Goal: Task Accomplishment & Management: Use online tool/utility

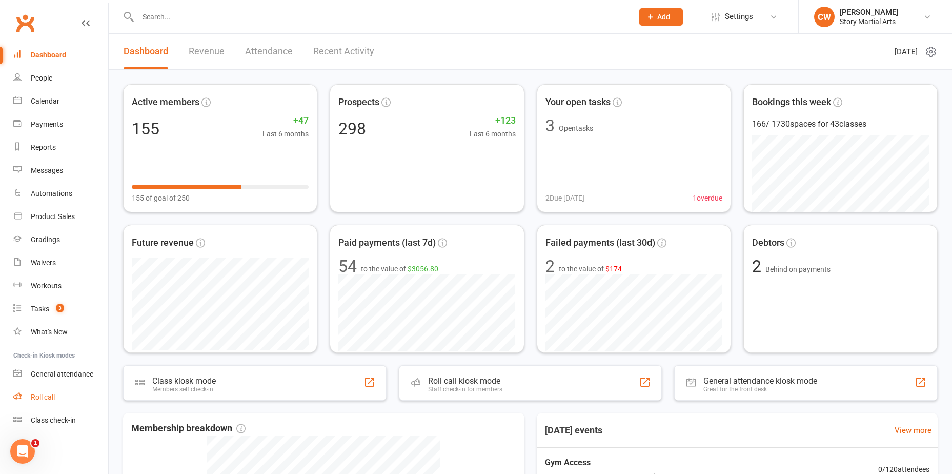
click at [74, 401] on link "Roll call" at bounding box center [60, 397] width 95 height 23
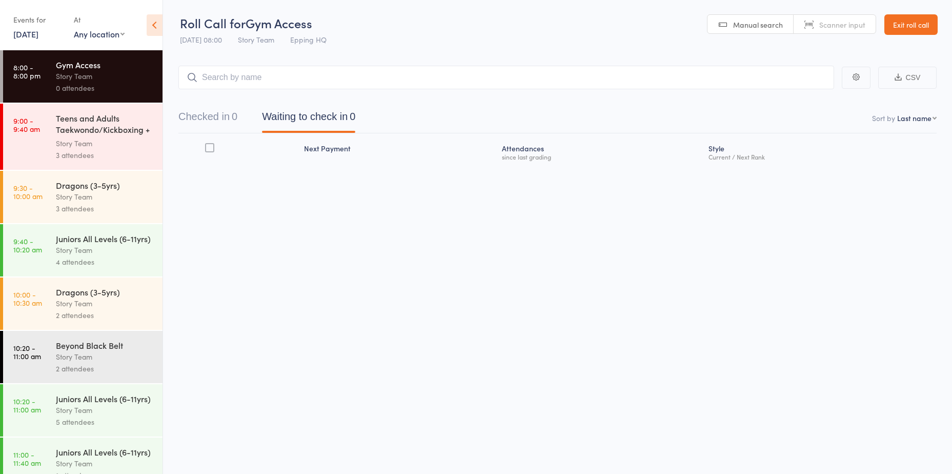
click at [80, 148] on div "Story Team" at bounding box center [105, 143] width 98 height 12
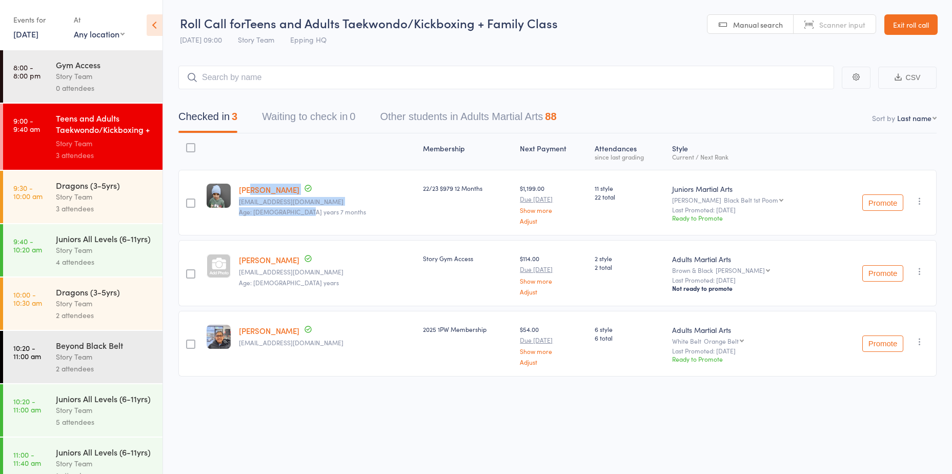
drag, startPoint x: 312, startPoint y: 210, endPoint x: 248, endPoint y: 174, distance: 73.7
click at [248, 174] on div "[PERSON_NAME] [PERSON_NAME][EMAIL_ADDRESS][DOMAIN_NAME] Age: [DEMOGRAPHIC_DATA]…" at bounding box center [327, 203] width 184 height 66
drag, startPoint x: 248, startPoint y: 174, endPoint x: 320, endPoint y: 215, distance: 82.7
click at [320, 215] on small "Age: [DEMOGRAPHIC_DATA] years 7 months" at bounding box center [326, 211] width 175 height 7
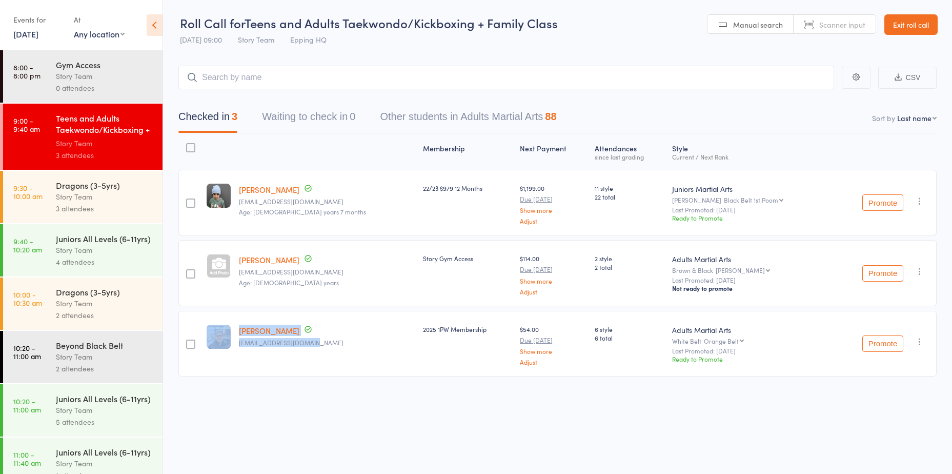
drag, startPoint x: 321, startPoint y: 350, endPoint x: 238, endPoint y: 330, distance: 85.3
click at [238, 330] on member-row "edit [PERSON_NAME] [EMAIL_ADDRESS][DOMAIN_NAME] 2025 1PW Membership $54.00 Due …" at bounding box center [557, 344] width 758 height 66
drag, startPoint x: 238, startPoint y: 330, endPoint x: 352, endPoint y: 360, distance: 118.3
click at [353, 360] on div "[PERSON_NAME] [EMAIL_ADDRESS][DOMAIN_NAME]" at bounding box center [327, 344] width 184 height 66
click at [106, 196] on div "Story Team" at bounding box center [105, 197] width 98 height 12
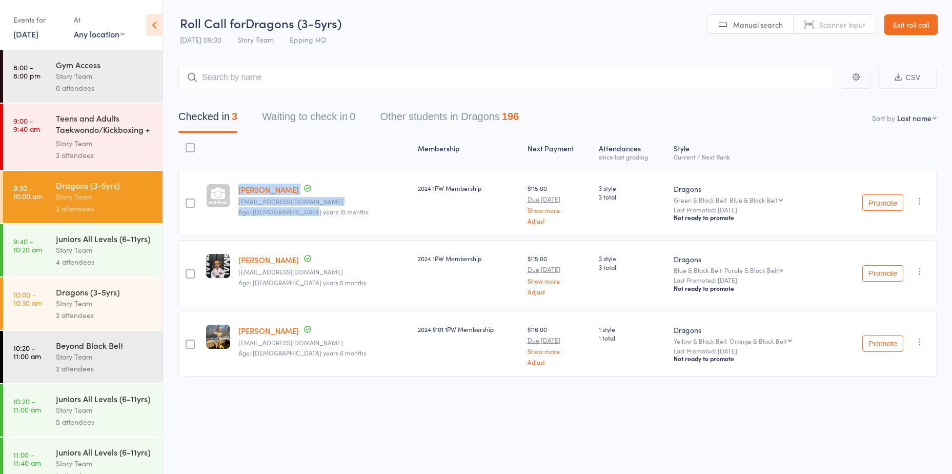
drag, startPoint x: 321, startPoint y: 218, endPoint x: 225, endPoint y: 181, distance: 103.7
click at [225, 181] on member-row "[PERSON_NAME] [PERSON_NAME][EMAIL_ADDRESS][DOMAIN_NAME] Age: [DEMOGRAPHIC_DATA]…" at bounding box center [557, 203] width 758 height 66
click at [350, 221] on div "[PERSON_NAME] [PERSON_NAME][EMAIL_ADDRESS][DOMAIN_NAME] Age: [DEMOGRAPHIC_DATA]…" at bounding box center [323, 203] width 179 height 66
drag, startPoint x: 286, startPoint y: 202, endPoint x: 229, endPoint y: 181, distance: 60.7
click at [229, 181] on member-row "[PERSON_NAME] [PERSON_NAME][EMAIL_ADDRESS][DOMAIN_NAME] Age: [DEMOGRAPHIC_DATA]…" at bounding box center [557, 203] width 758 height 66
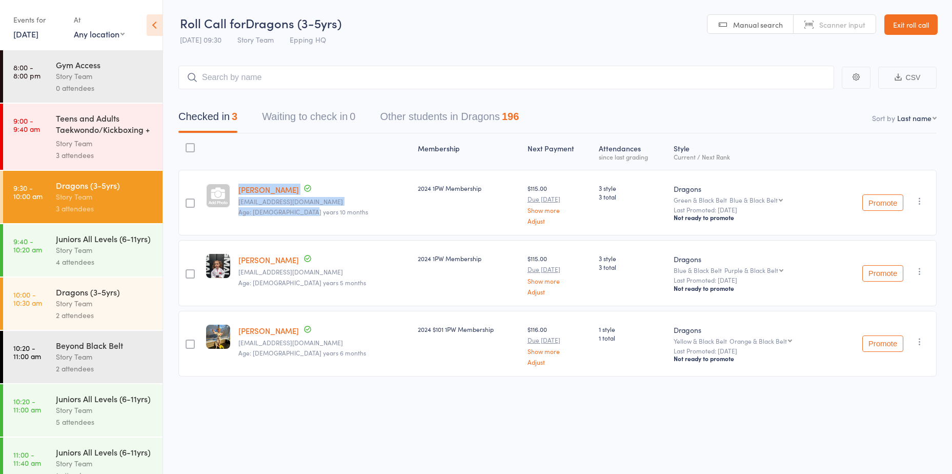
drag, startPoint x: 229, startPoint y: 181, endPoint x: 321, endPoint y: 209, distance: 96.3
click at [321, 209] on small "Age: [DEMOGRAPHIC_DATA] years 10 months" at bounding box center [323, 211] width 171 height 7
click at [228, 185] on member-row "[PERSON_NAME] [PERSON_NAME][EMAIL_ADDRESS][DOMAIN_NAME] Age: [DEMOGRAPHIC_DATA]…" at bounding box center [557, 203] width 758 height 66
drag, startPoint x: 228, startPoint y: 185, endPoint x: 326, endPoint y: 218, distance: 104.1
click at [326, 218] on div "[PERSON_NAME] [PERSON_NAME][EMAIL_ADDRESS][DOMAIN_NAME] Age: [DEMOGRAPHIC_DATA]…" at bounding box center [323, 203] width 179 height 66
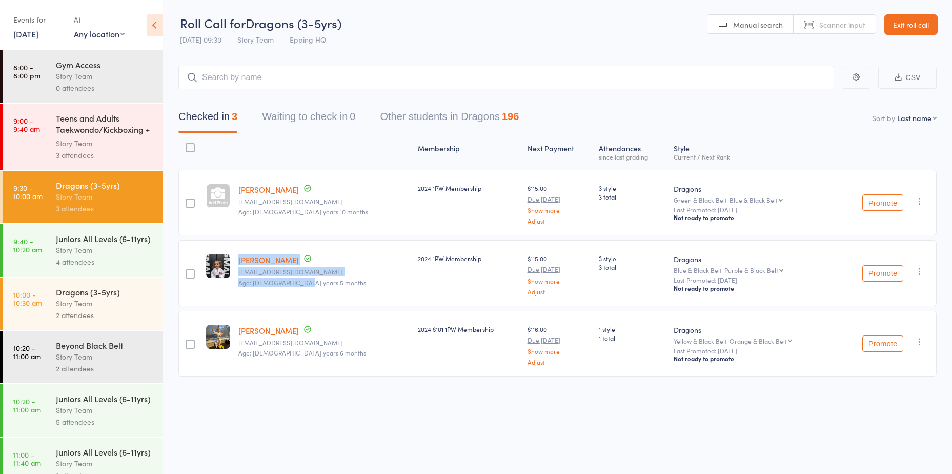
drag, startPoint x: 318, startPoint y: 278, endPoint x: 237, endPoint y: 244, distance: 87.5
click at [237, 244] on div "[PERSON_NAME] [EMAIL_ADDRESS][DOMAIN_NAME] Age: [DEMOGRAPHIC_DATA] years 5 mont…" at bounding box center [323, 273] width 179 height 66
drag, startPoint x: 237, startPoint y: 244, endPoint x: 324, endPoint y: 278, distance: 93.2
click at [324, 279] on small "Age: [DEMOGRAPHIC_DATA] years 5 months" at bounding box center [323, 282] width 171 height 7
drag, startPoint x: 320, startPoint y: 282, endPoint x: 252, endPoint y: 256, distance: 72.8
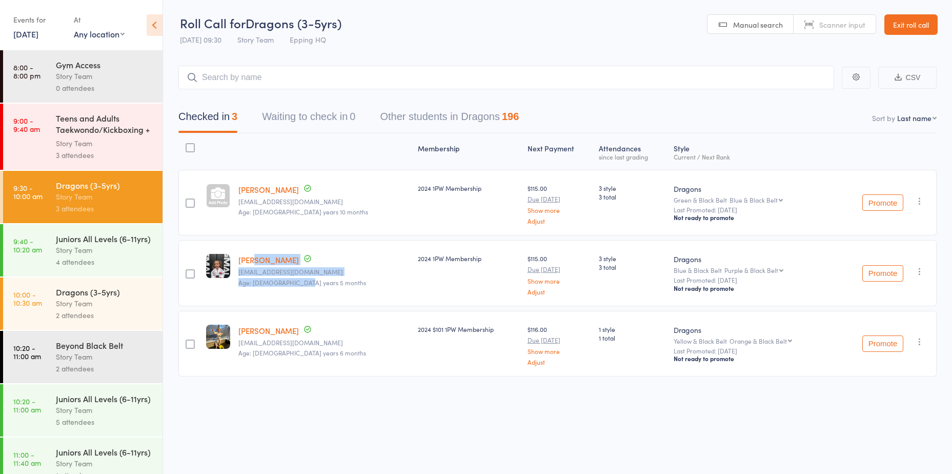
click at [252, 256] on div "[PERSON_NAME] [EMAIL_ADDRESS][DOMAIN_NAME] Age: [DEMOGRAPHIC_DATA] years 5 mont…" at bounding box center [323, 273] width 179 height 66
drag, startPoint x: 252, startPoint y: 256, endPoint x: 336, endPoint y: 295, distance: 92.5
click at [336, 295] on div "[PERSON_NAME] [EMAIL_ADDRESS][DOMAIN_NAME] Age: [DEMOGRAPHIC_DATA] years 5 mont…" at bounding box center [323, 273] width 179 height 66
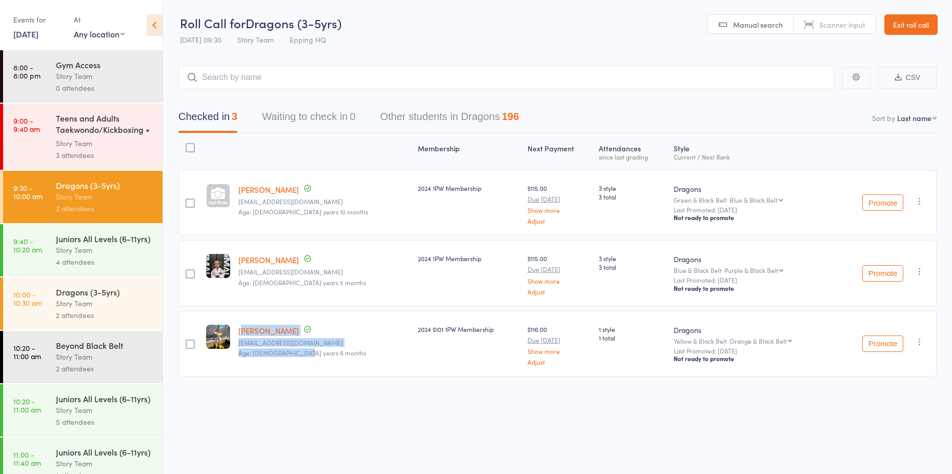
drag, startPoint x: 307, startPoint y: 346, endPoint x: 245, endPoint y: 310, distance: 71.7
click at [245, 311] on div "[PERSON_NAME] [EMAIL_ADDRESS][DOMAIN_NAME] Age: [DEMOGRAPHIC_DATA] years 6 mont…" at bounding box center [323, 344] width 179 height 66
drag, startPoint x: 245, startPoint y: 310, endPoint x: 340, endPoint y: 357, distance: 105.9
click at [340, 357] on div "[PERSON_NAME] [EMAIL_ADDRESS][DOMAIN_NAME] Age: [DEMOGRAPHIC_DATA] years 6 mont…" at bounding box center [323, 344] width 179 height 66
click at [220, 89] on input "search" at bounding box center [506, 78] width 656 height 24
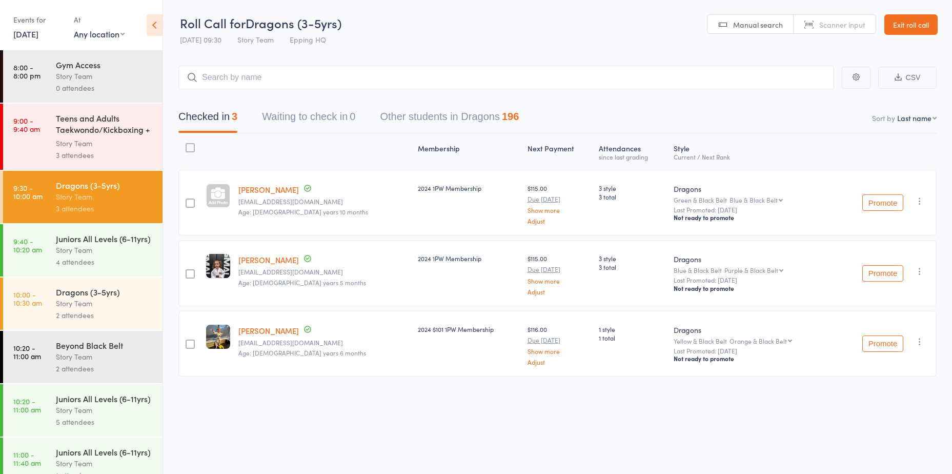
click at [148, 125] on div "Teens and Adults Taekwondo/Kickboxing + Family Cla... Story Team 3 attendees" at bounding box center [109, 137] width 107 height 66
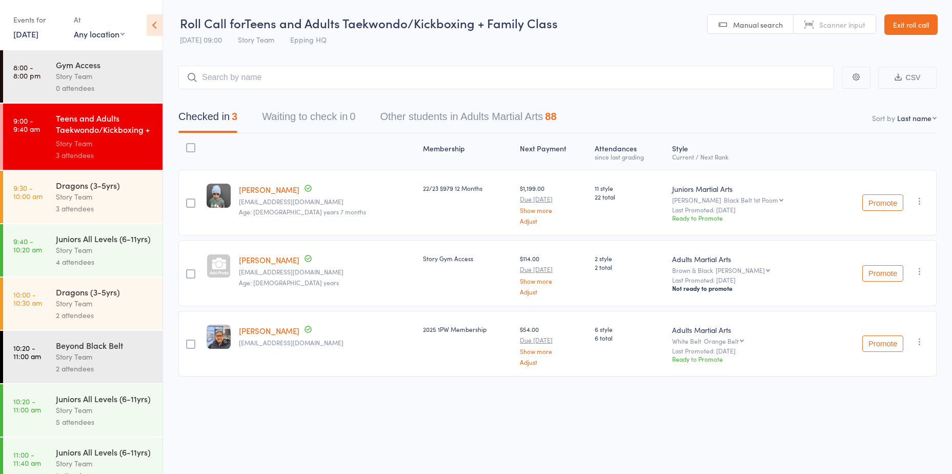
click at [115, 198] on div "Story Team" at bounding box center [105, 197] width 98 height 12
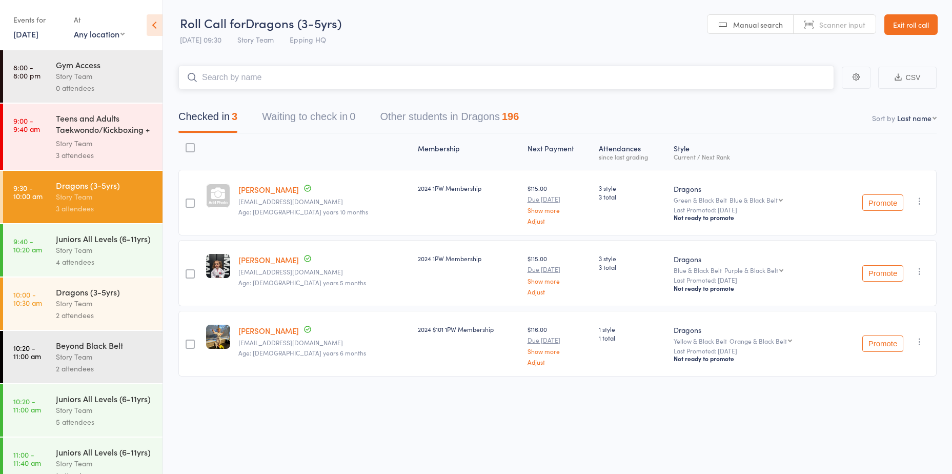
click at [239, 76] on input "search" at bounding box center [506, 78] width 656 height 24
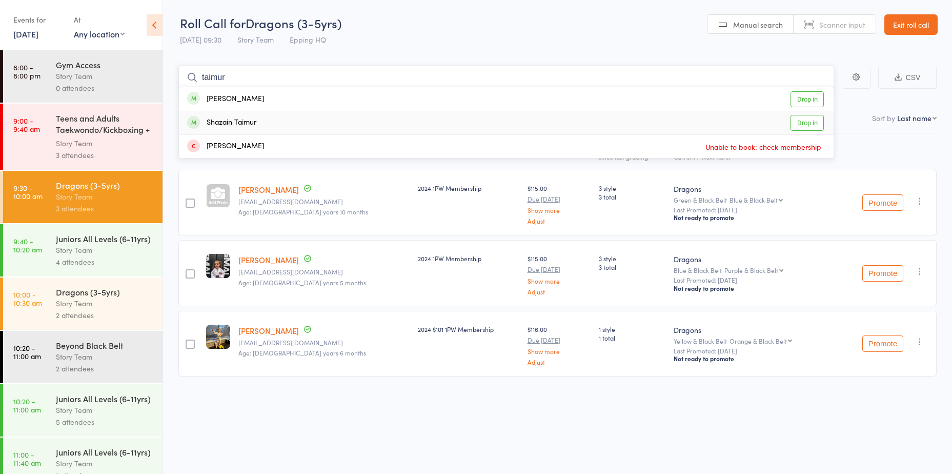
type input "taimur"
click at [811, 120] on link "Drop in" at bounding box center [807, 123] width 33 height 16
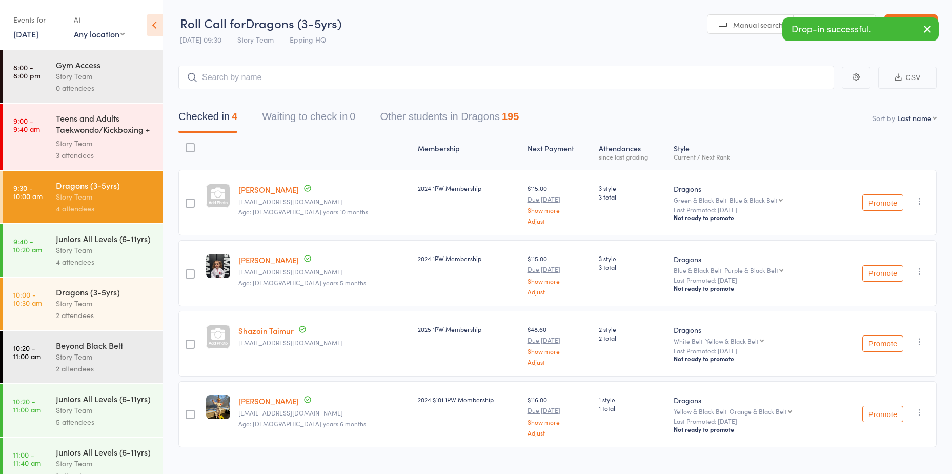
click at [86, 256] on div "Story Team" at bounding box center [105, 250] width 98 height 12
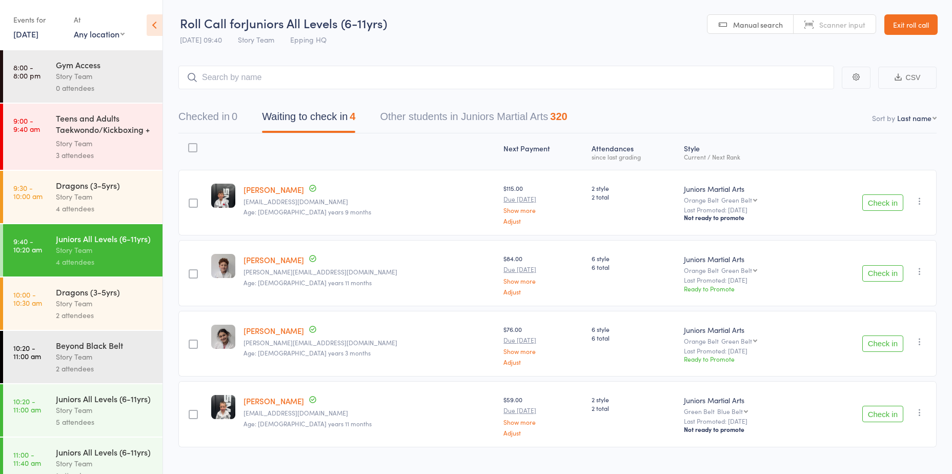
click at [893, 201] on button "Check in" at bounding box center [882, 202] width 41 height 16
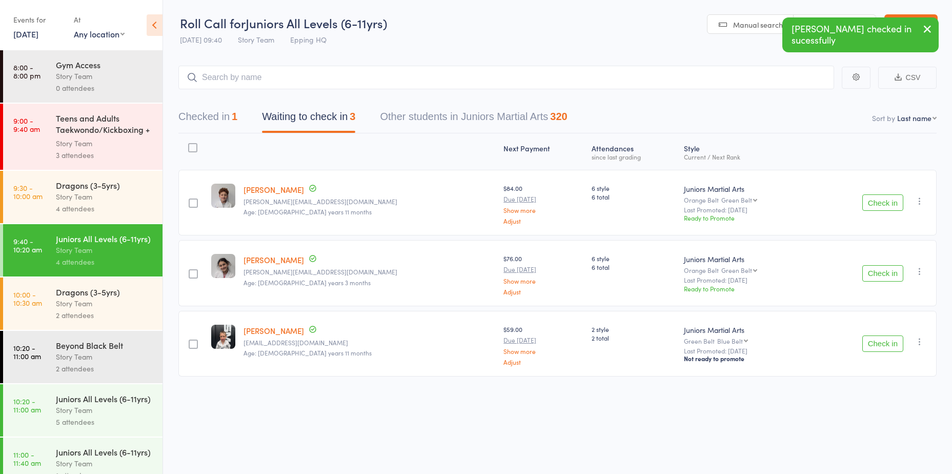
click at [881, 347] on button "Check in" at bounding box center [882, 343] width 41 height 16
click at [320, 83] on input "search" at bounding box center [506, 78] width 656 height 24
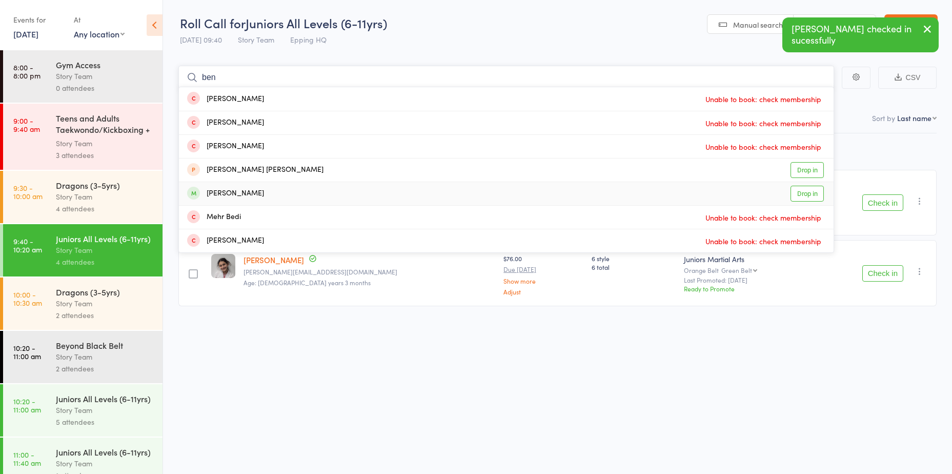
type input "ben"
click at [799, 193] on link "Drop in" at bounding box center [807, 194] width 33 height 16
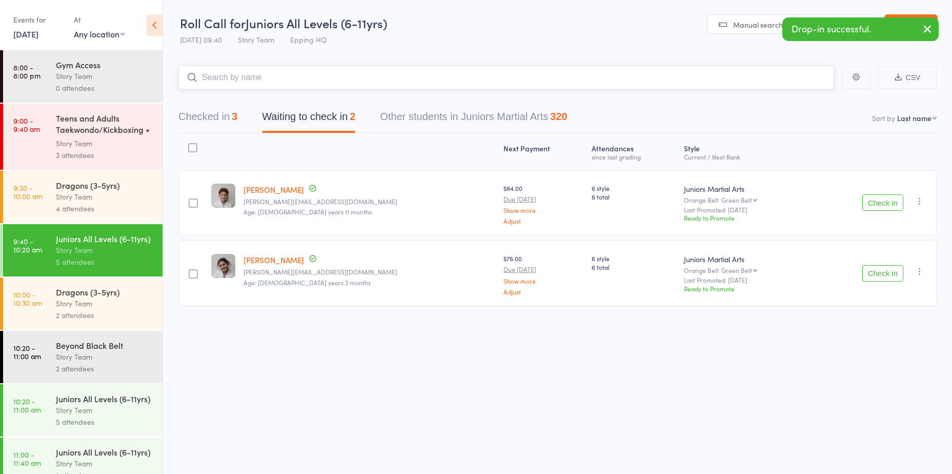
click at [217, 114] on button "Checked in 3" at bounding box center [207, 119] width 59 height 27
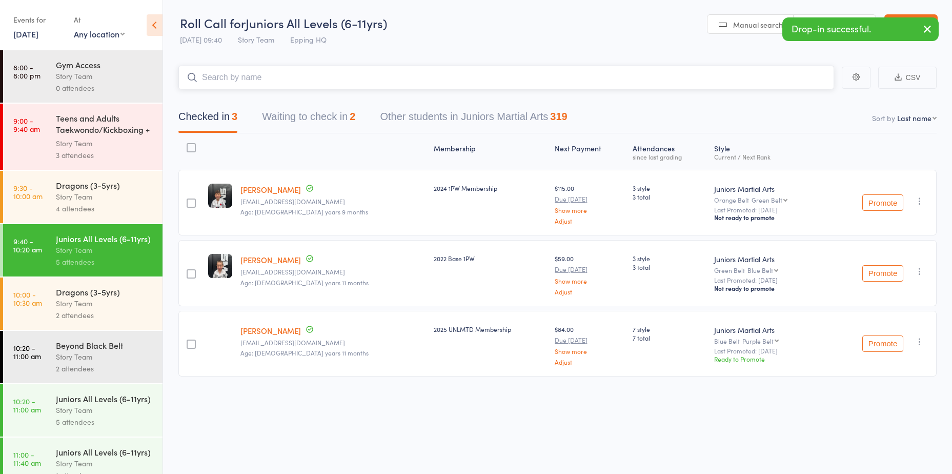
click at [284, 74] on input "search" at bounding box center [506, 78] width 656 height 24
click at [282, 78] on input "search" at bounding box center [506, 78] width 656 height 24
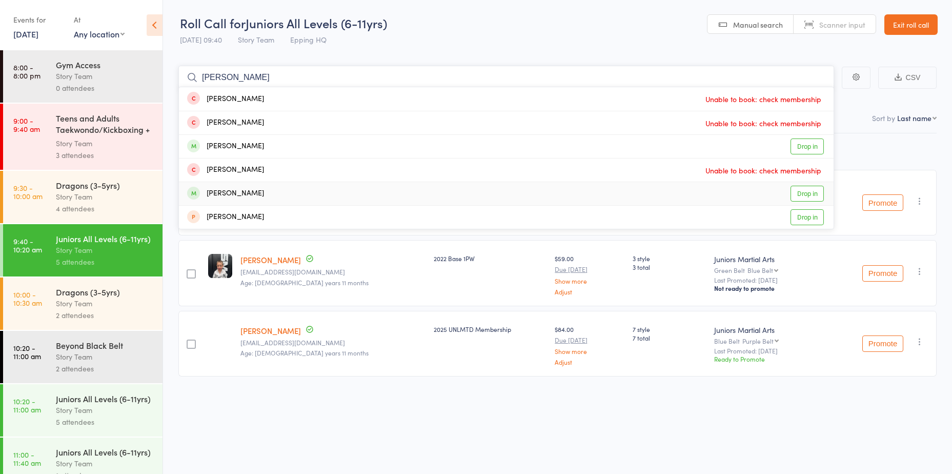
type input "[PERSON_NAME]"
click at [808, 189] on link "Drop in" at bounding box center [807, 194] width 33 height 16
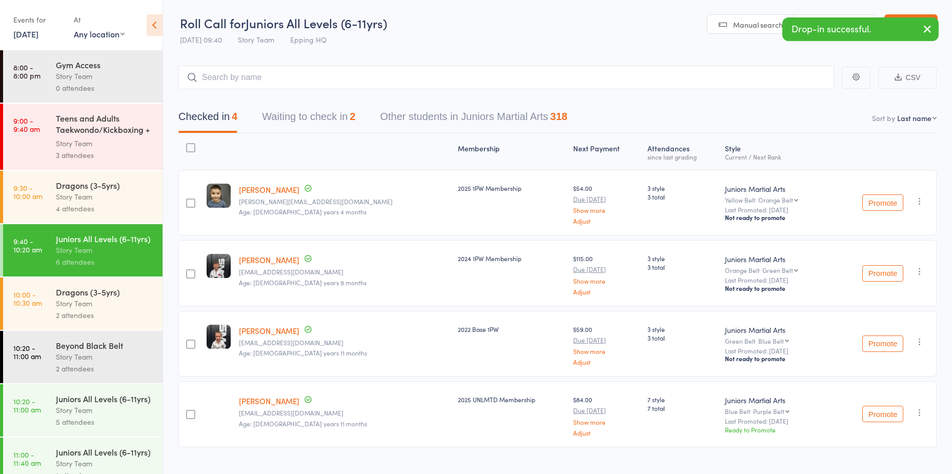
click at [925, 205] on button "button" at bounding box center [920, 201] width 12 height 12
click at [914, 216] on li "Undo check-in" at bounding box center [883, 221] width 85 height 13
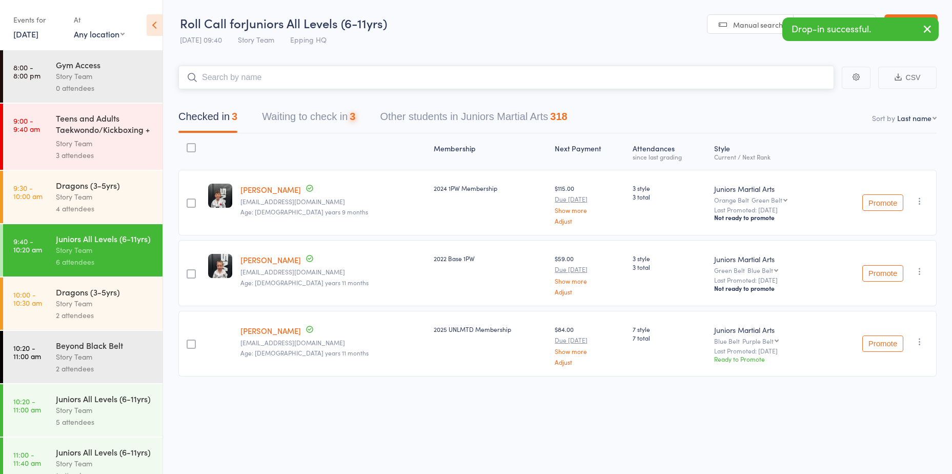
click at [365, 70] on input "search" at bounding box center [506, 78] width 656 height 24
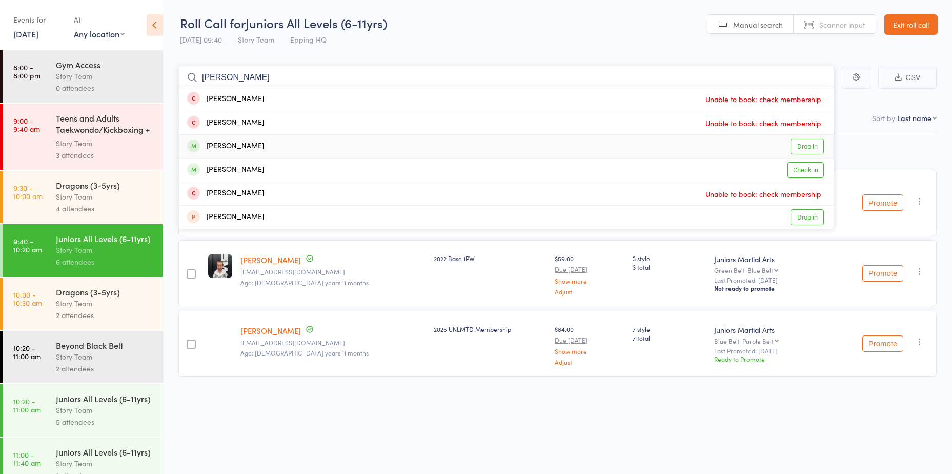
type input "[PERSON_NAME]"
click at [795, 148] on link "Drop in" at bounding box center [807, 146] width 33 height 16
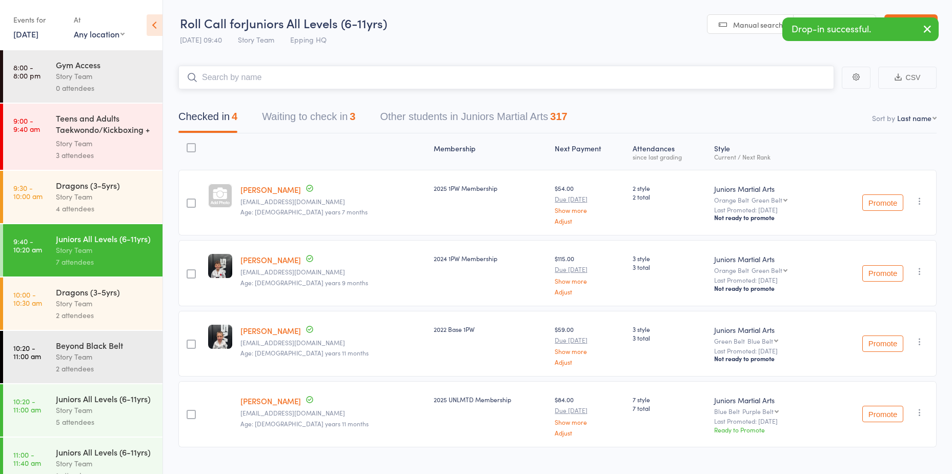
click at [254, 83] on input "search" at bounding box center [506, 78] width 656 height 24
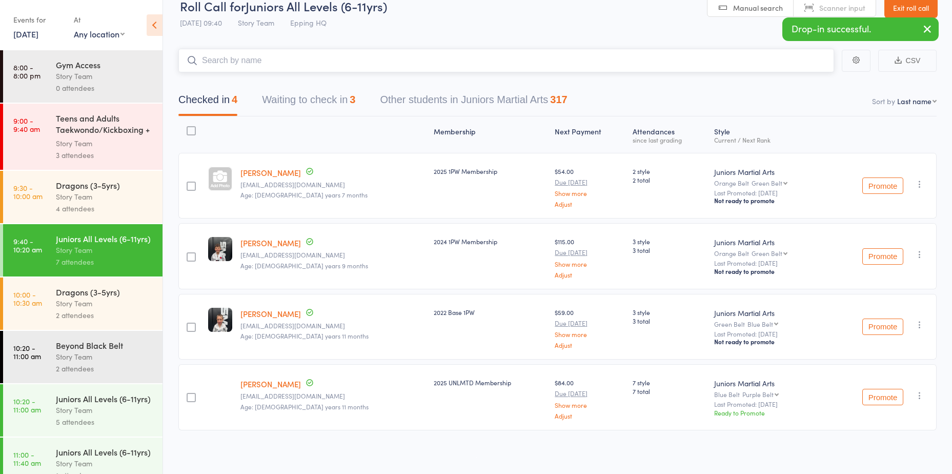
click at [325, 101] on button "Waiting to check in 3" at bounding box center [308, 102] width 93 height 27
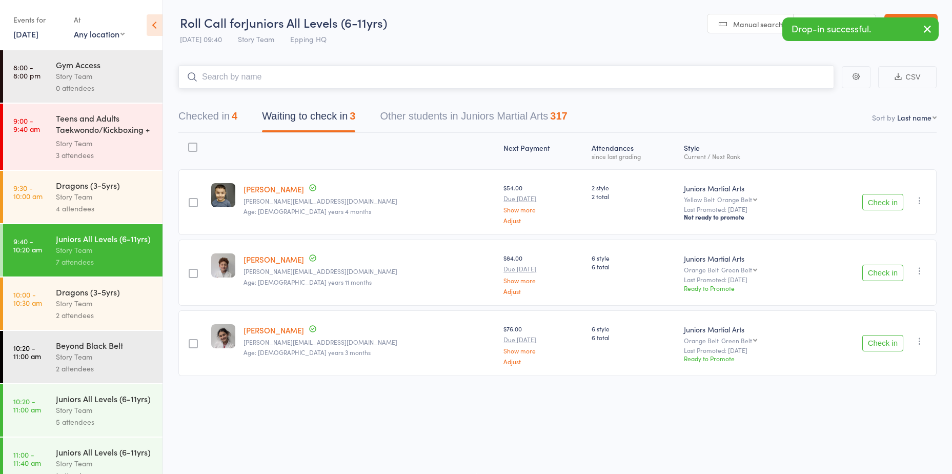
scroll to position [1, 0]
click at [216, 115] on button "Checked in 4" at bounding box center [207, 118] width 59 height 27
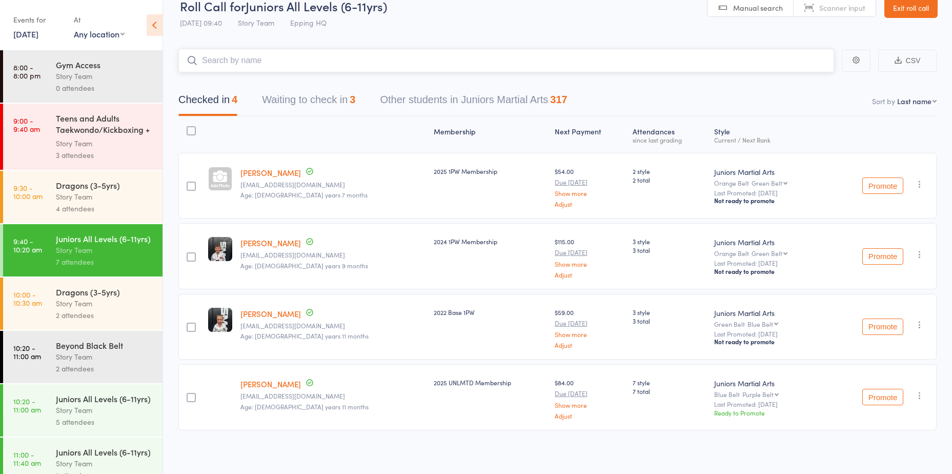
click at [312, 101] on button "Waiting to check in 3" at bounding box center [308, 102] width 93 height 27
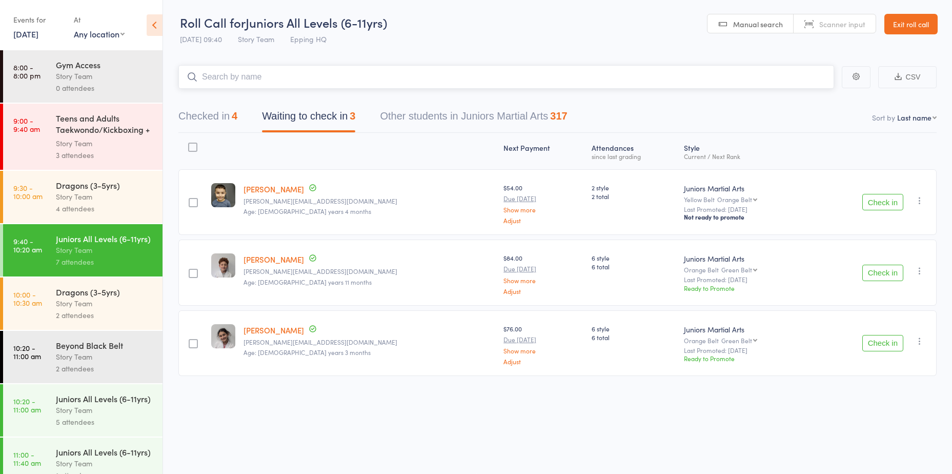
scroll to position [1, 0]
click at [915, 201] on icon "button" at bounding box center [920, 200] width 10 height 10
click at [864, 318] on li "Mark absent" at bounding box center [883, 317] width 85 height 14
click at [919, 205] on icon "button" at bounding box center [920, 203] width 10 height 10
click at [887, 304] on li "Remove" at bounding box center [883, 306] width 85 height 14
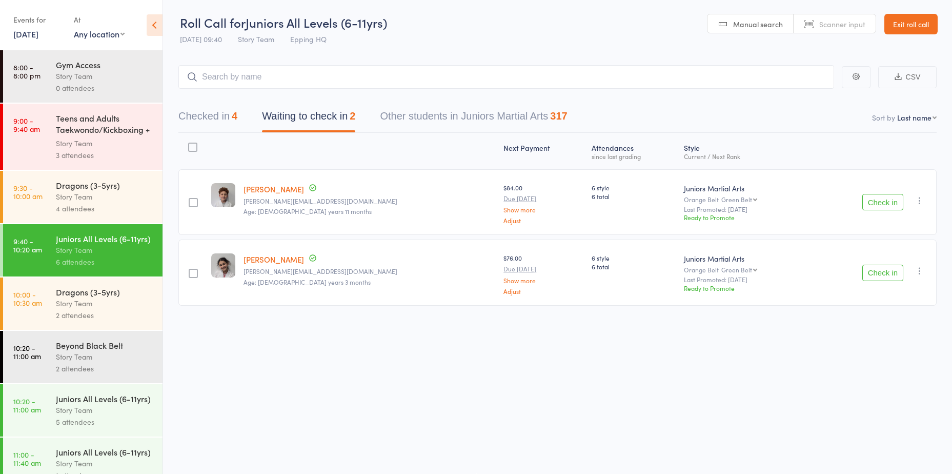
click at [206, 123] on button "Checked in 4" at bounding box center [207, 118] width 59 height 27
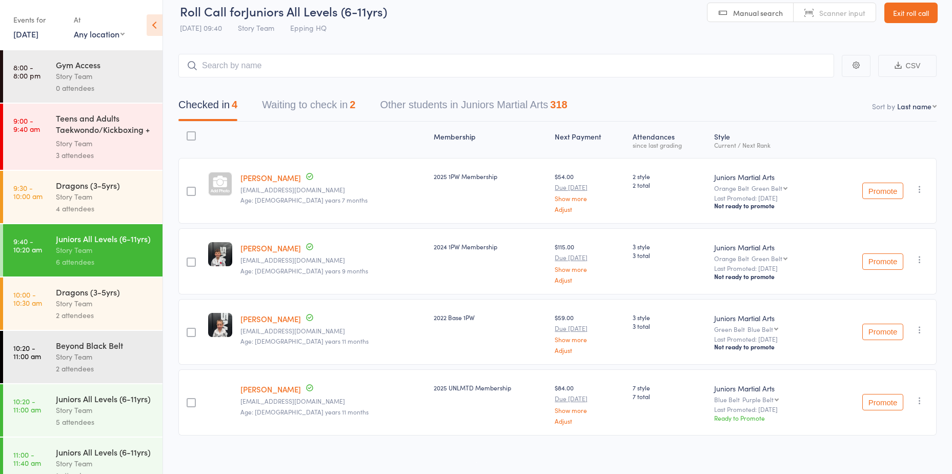
scroll to position [17, 0]
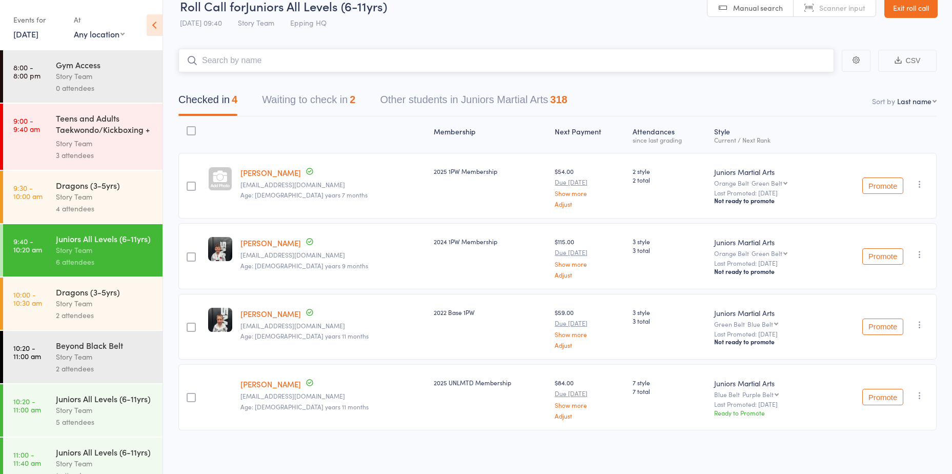
click at [291, 68] on input "search" at bounding box center [506, 61] width 656 height 24
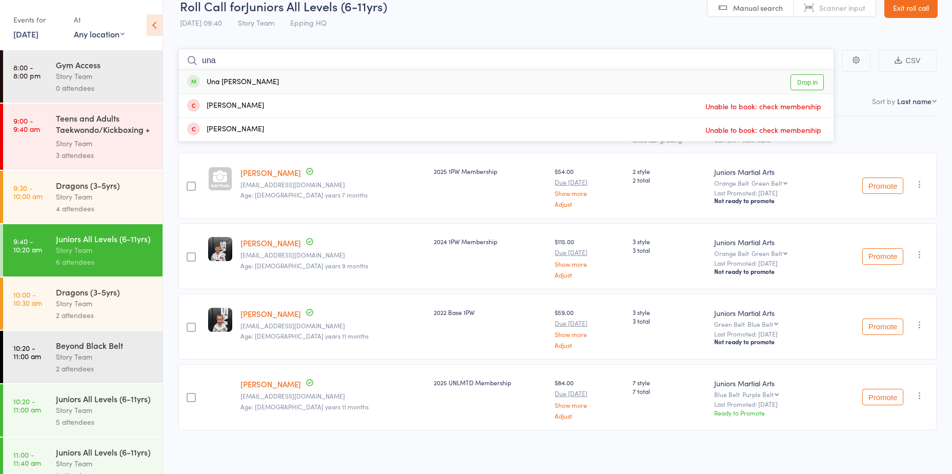
type input "una"
click at [797, 85] on link "Drop in" at bounding box center [807, 82] width 33 height 16
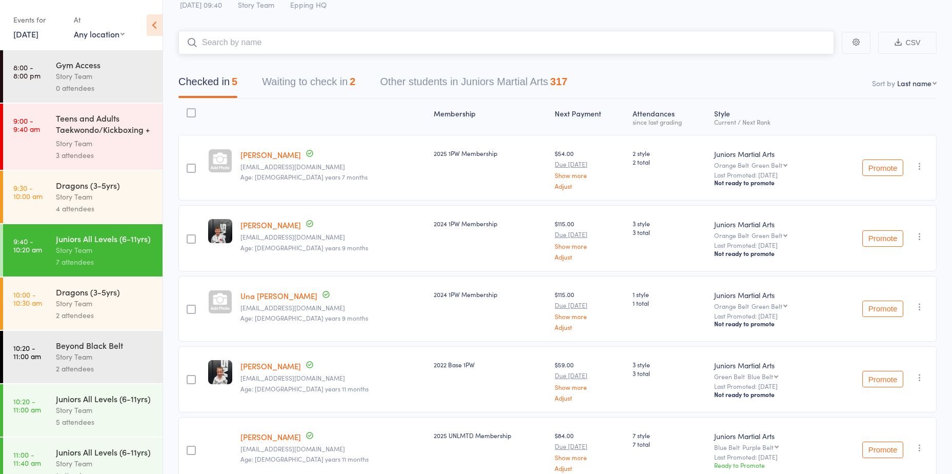
scroll to position [0, 0]
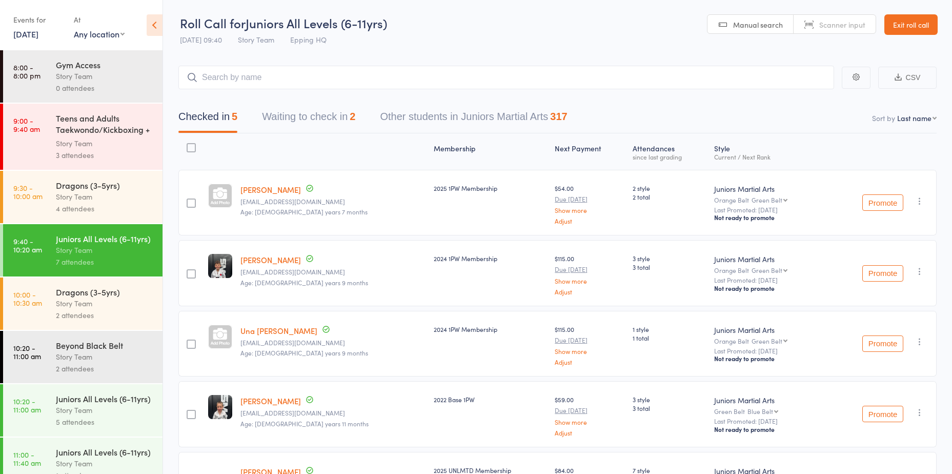
click at [287, 90] on div "Checked in 5 Waiting to check in 2 Other students in Juniors Martial Arts 317" at bounding box center [557, 111] width 758 height 44
drag, startPoint x: 289, startPoint y: 80, endPoint x: 290, endPoint y: 72, distance: 8.7
click at [289, 74] on input "search" at bounding box center [506, 78] width 656 height 24
click at [290, 71] on input "search" at bounding box center [506, 78] width 656 height 24
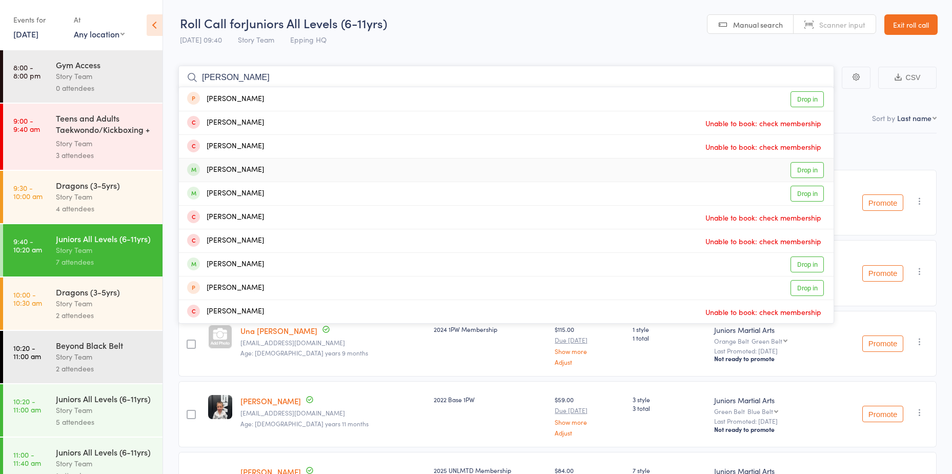
type input "[PERSON_NAME]"
click at [802, 174] on link "Drop in" at bounding box center [807, 170] width 33 height 16
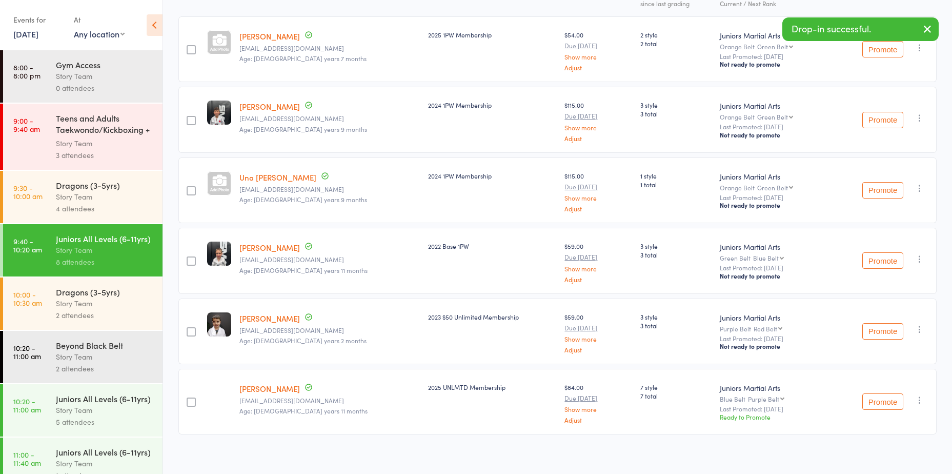
scroll to position [156, 0]
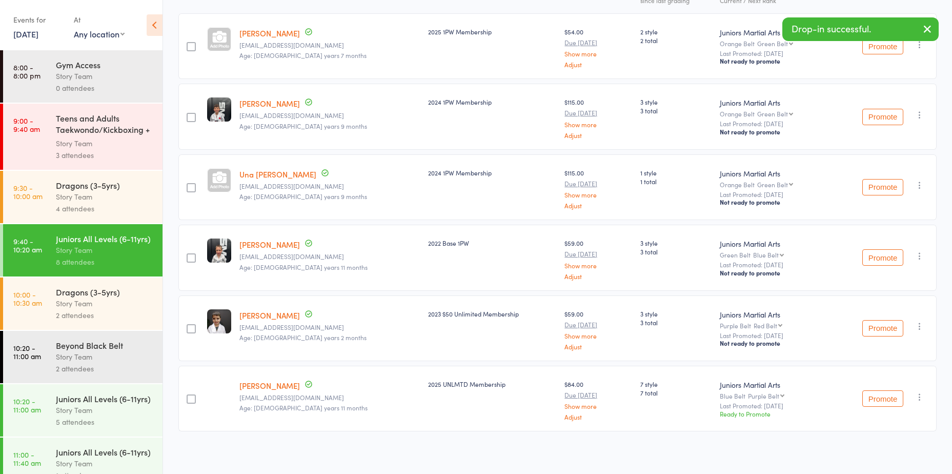
click at [100, 321] on div "2 attendees" at bounding box center [105, 315] width 98 height 12
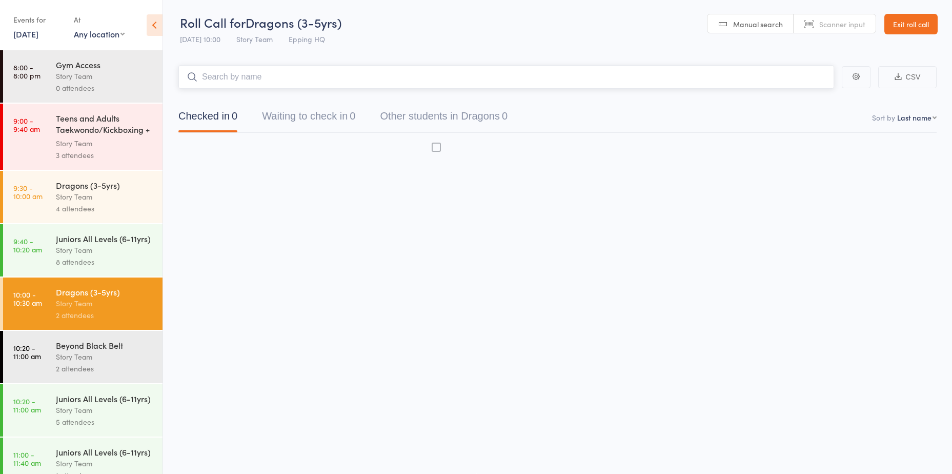
scroll to position [1, 0]
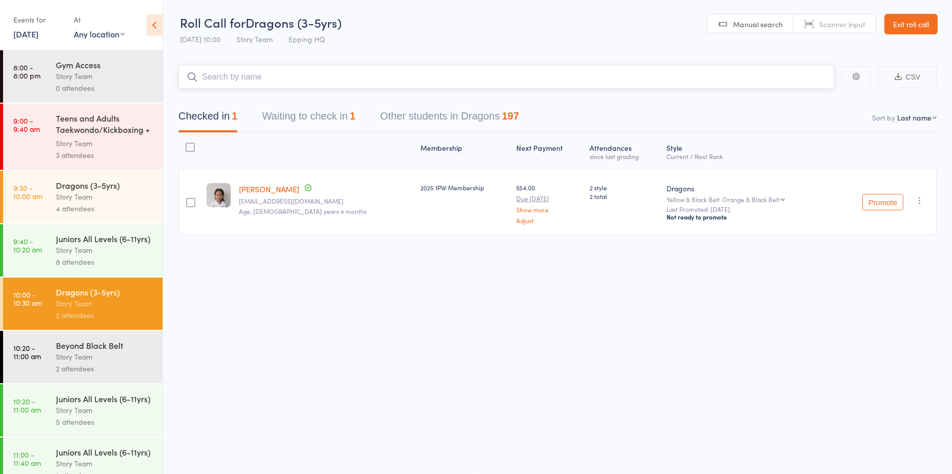
click at [329, 118] on button "Waiting to check in 1" at bounding box center [308, 118] width 93 height 27
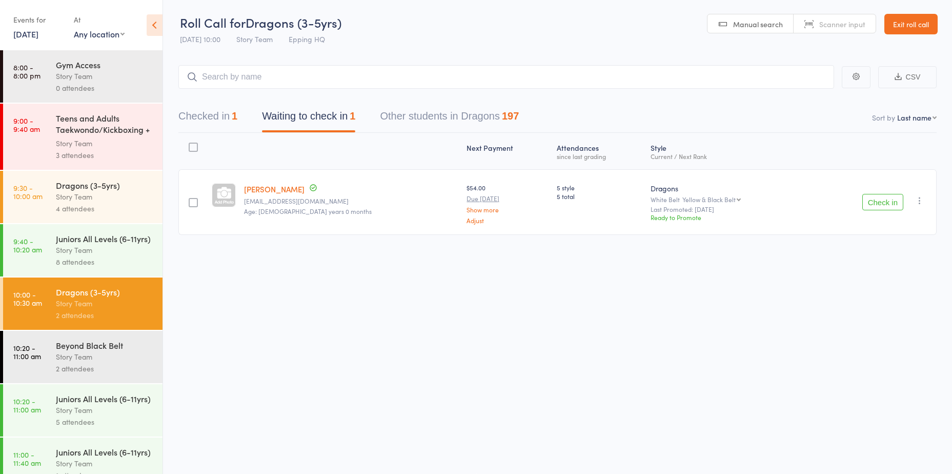
click at [876, 207] on button "Check in" at bounding box center [882, 202] width 41 height 16
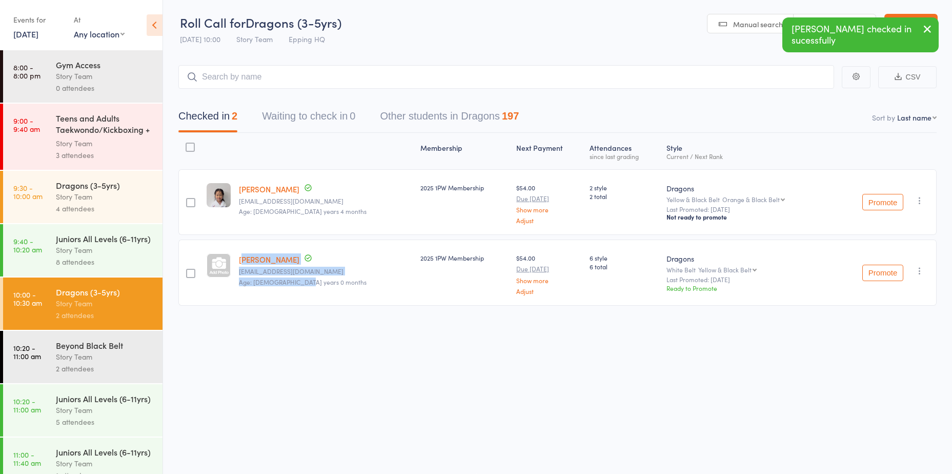
drag, startPoint x: 253, startPoint y: 261, endPoint x: 242, endPoint y: 259, distance: 11.0
click at [242, 259] on div "[PERSON_NAME] [EMAIL_ADDRESS][DOMAIN_NAME] Age: [DEMOGRAPHIC_DATA] years 0 mont…" at bounding box center [325, 272] width 181 height 66
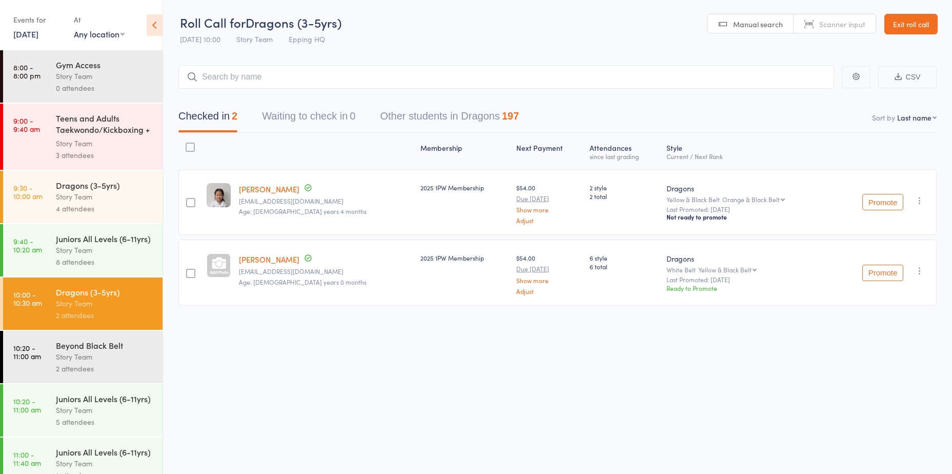
click at [398, 314] on div "Membership Next Payment Atten­dances since last grading Style Current / Next Ra…" at bounding box center [557, 242] width 758 height 218
drag, startPoint x: 317, startPoint y: 210, endPoint x: 240, endPoint y: 193, distance: 78.2
click at [236, 192] on member-row "edit [PERSON_NAME] [EMAIL_ADDRESS][DOMAIN_NAME] Age: [DEMOGRAPHIC_DATA] years 4…" at bounding box center [557, 202] width 758 height 66
drag, startPoint x: 240, startPoint y: 193, endPoint x: 326, endPoint y: 210, distance: 87.3
click at [326, 210] on small "Age: [DEMOGRAPHIC_DATA] years 4 months" at bounding box center [325, 211] width 173 height 7
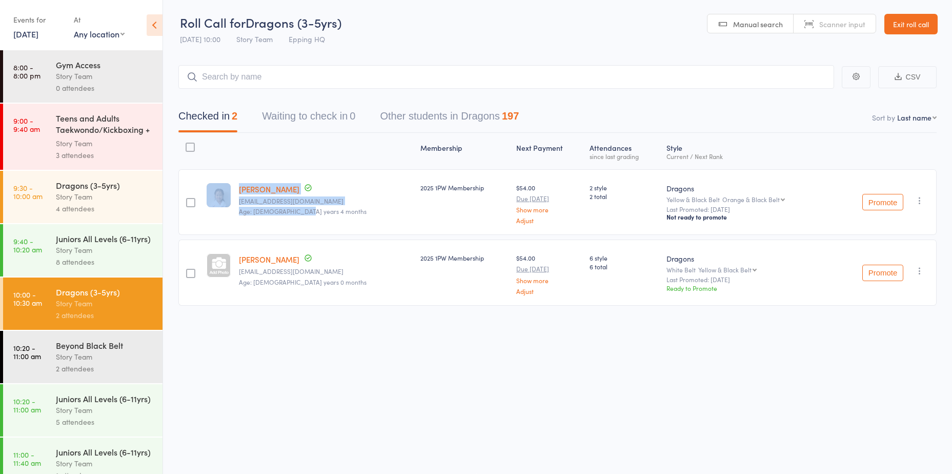
click at [213, 177] on member-row "edit [PERSON_NAME] [EMAIL_ADDRESS][DOMAIN_NAME] Age: [DEMOGRAPHIC_DATA] years 4…" at bounding box center [557, 202] width 758 height 66
drag, startPoint x: 213, startPoint y: 177, endPoint x: 326, endPoint y: 212, distance: 118.5
click at [326, 212] on small "Age: [DEMOGRAPHIC_DATA] years 4 months" at bounding box center [325, 211] width 173 height 7
drag, startPoint x: 308, startPoint y: 213, endPoint x: 155, endPoint y: 168, distance: 159.3
click at [155, 168] on div "Roll Call for Dragons (3-5yrs) [DATE] 10:00 Story Team Epping HQ Manual search …" at bounding box center [476, 236] width 952 height 474
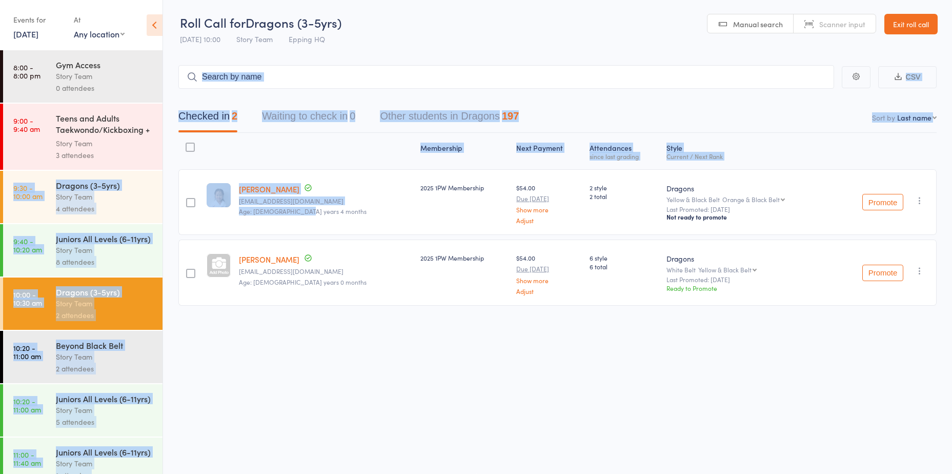
drag, startPoint x: 155, startPoint y: 168, endPoint x: 341, endPoint y: 214, distance: 191.2
click at [341, 214] on small "Age: [DEMOGRAPHIC_DATA] years 4 months Date of birth: [DEMOGRAPHIC_DATA]" at bounding box center [325, 211] width 173 height 7
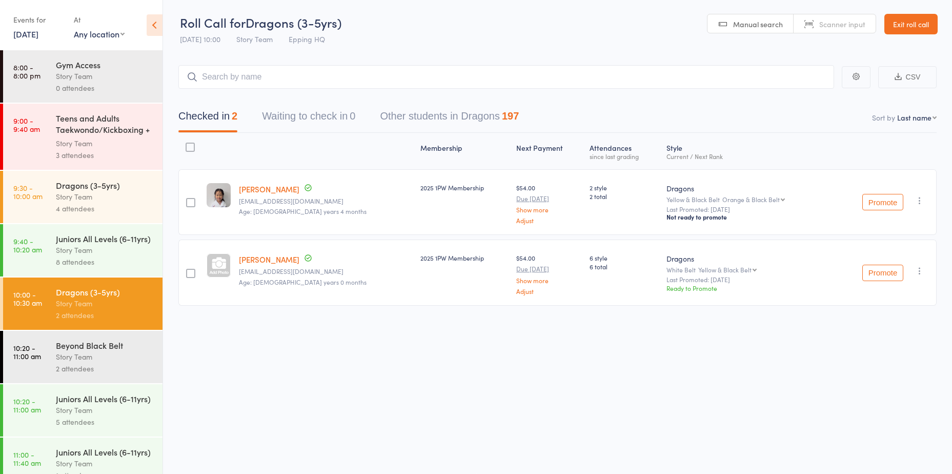
click at [91, 351] on div "Beyond Black Belt" at bounding box center [105, 344] width 98 height 11
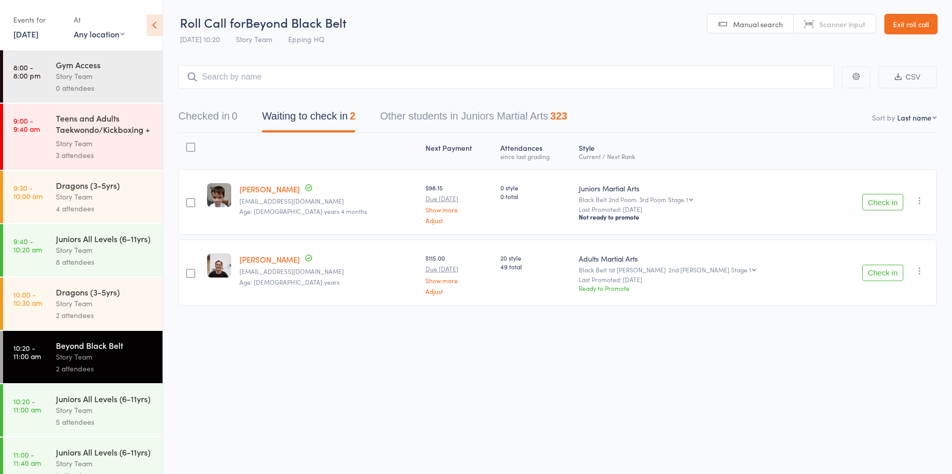
click at [869, 203] on button "Check in" at bounding box center [882, 202] width 41 height 16
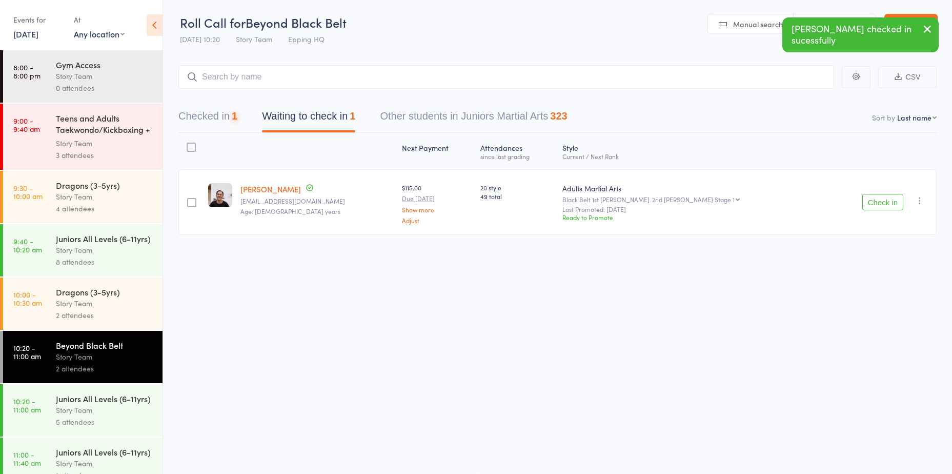
click at [869, 203] on button "Check in" at bounding box center [882, 202] width 41 height 16
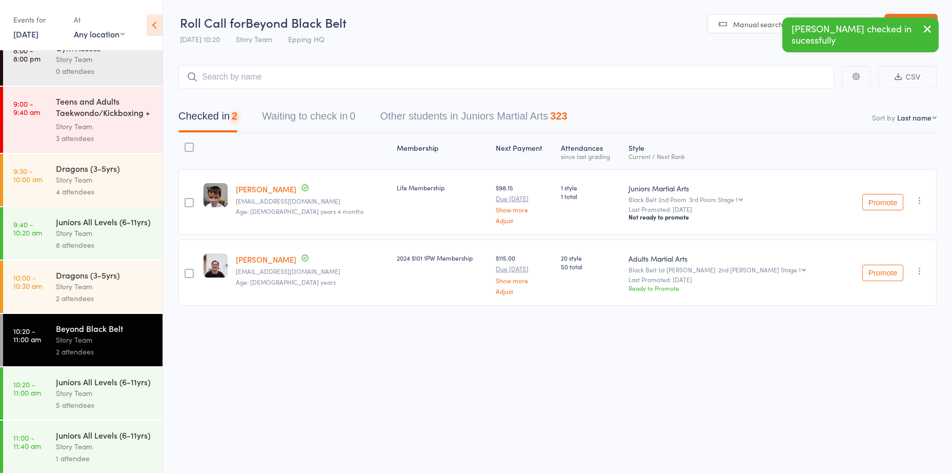
scroll to position [51, 0]
click at [96, 376] on div "Juniors All Levels (6-11yrs)" at bounding box center [105, 381] width 98 height 11
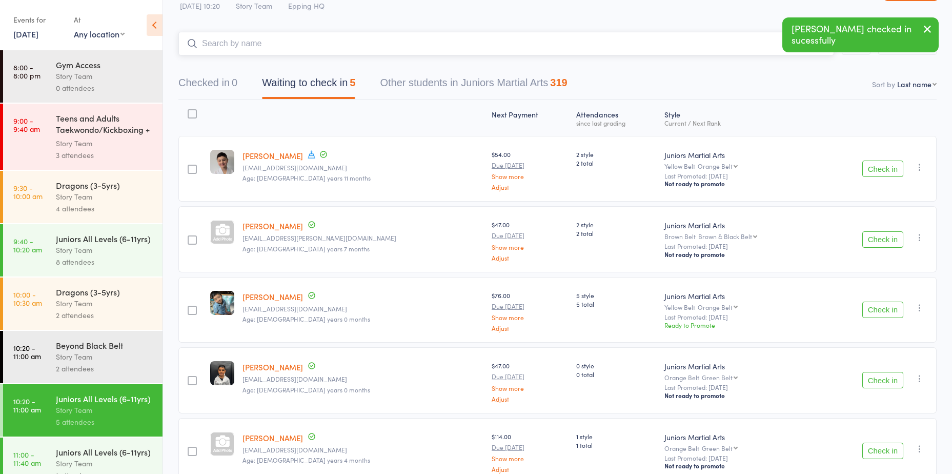
scroll to position [52, 0]
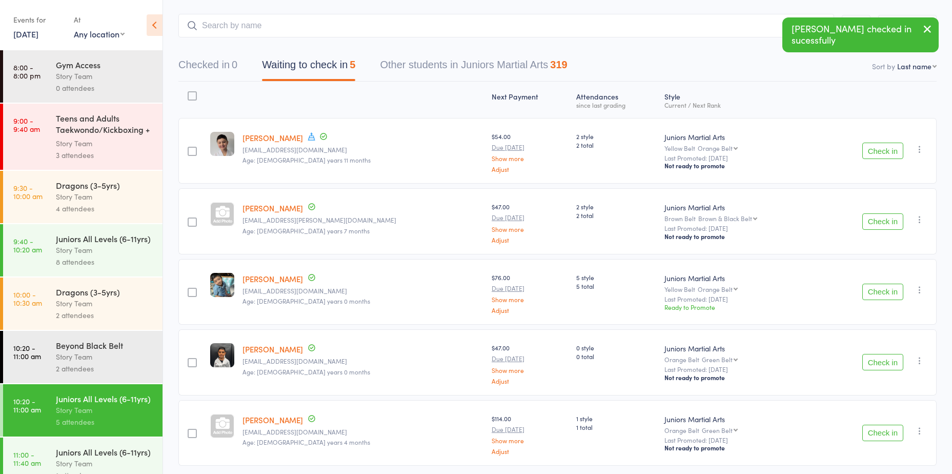
click at [876, 147] on button "Check in" at bounding box center [882, 151] width 41 height 16
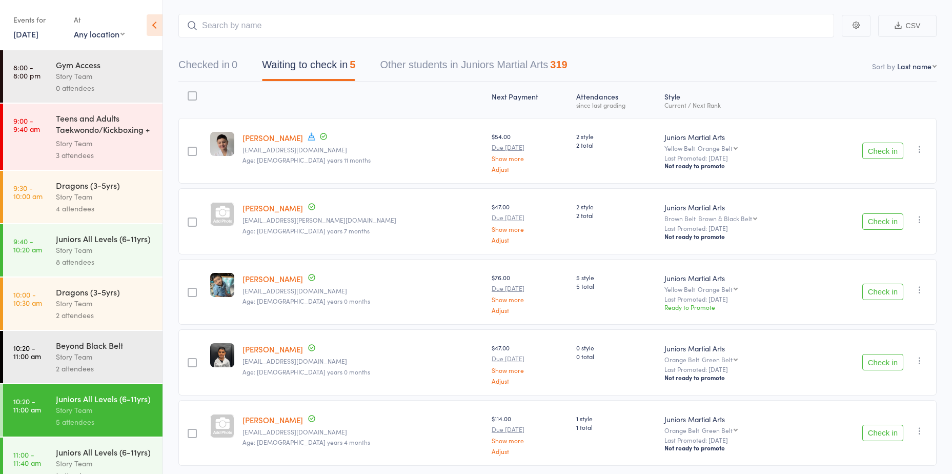
scroll to position [17, 0]
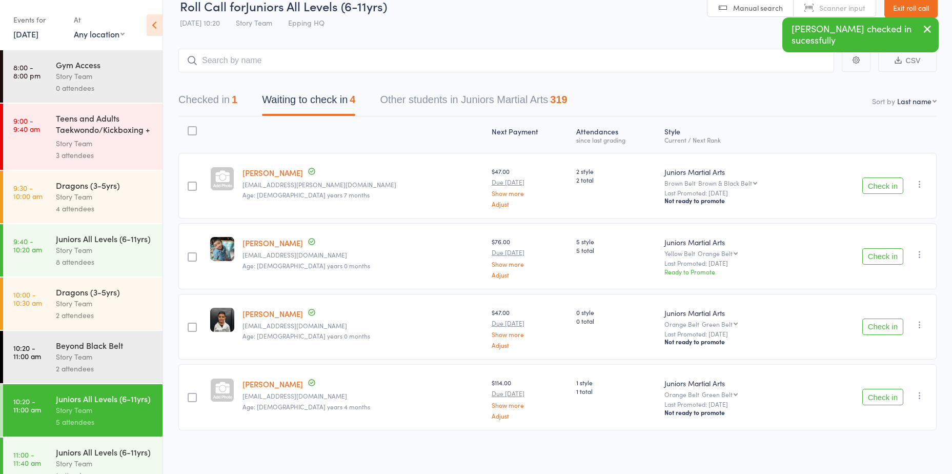
click at [886, 185] on button "Check in" at bounding box center [882, 185] width 41 height 16
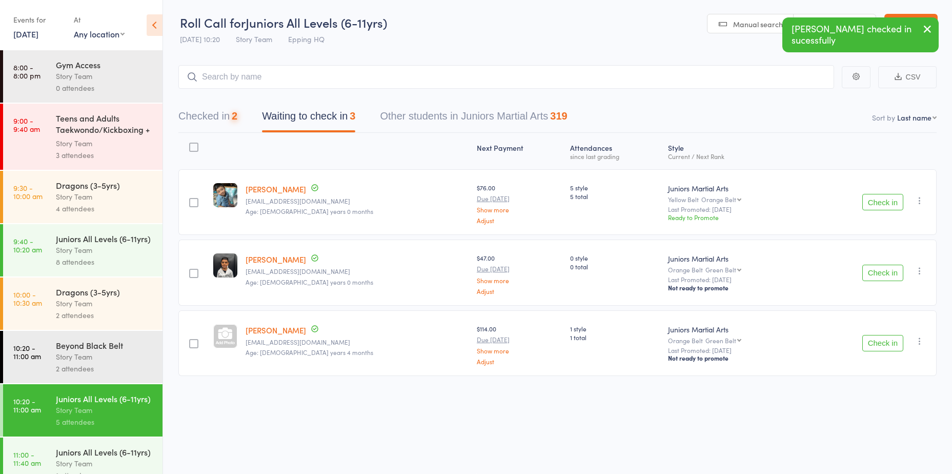
scroll to position [1, 0]
click at [885, 204] on button "Check in" at bounding box center [882, 202] width 41 height 16
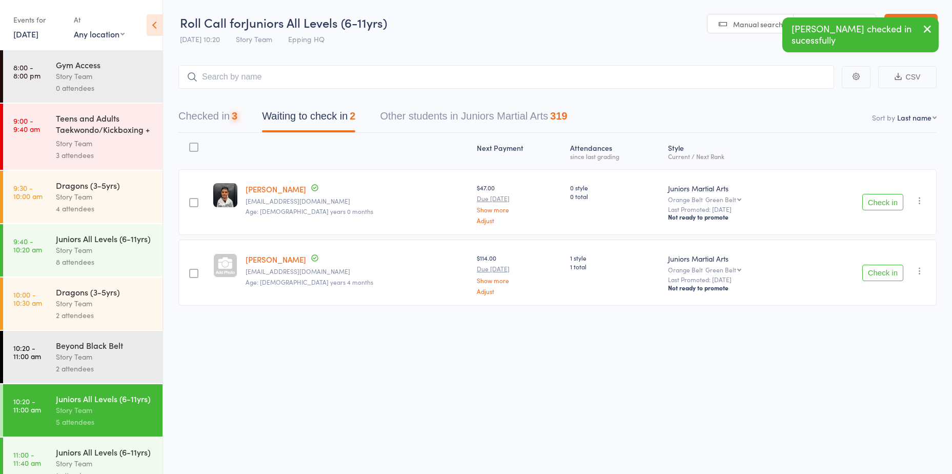
click at [885, 206] on button "Check in" at bounding box center [882, 202] width 41 height 16
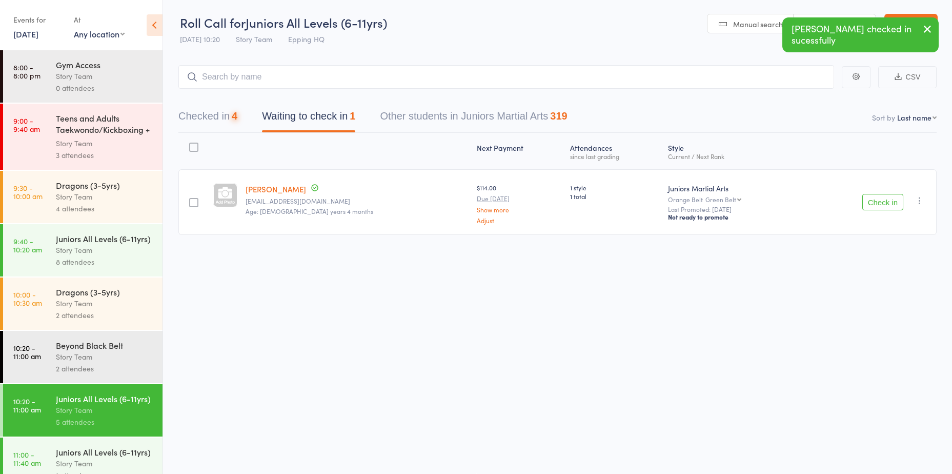
click at [885, 206] on button "Check in" at bounding box center [882, 202] width 41 height 16
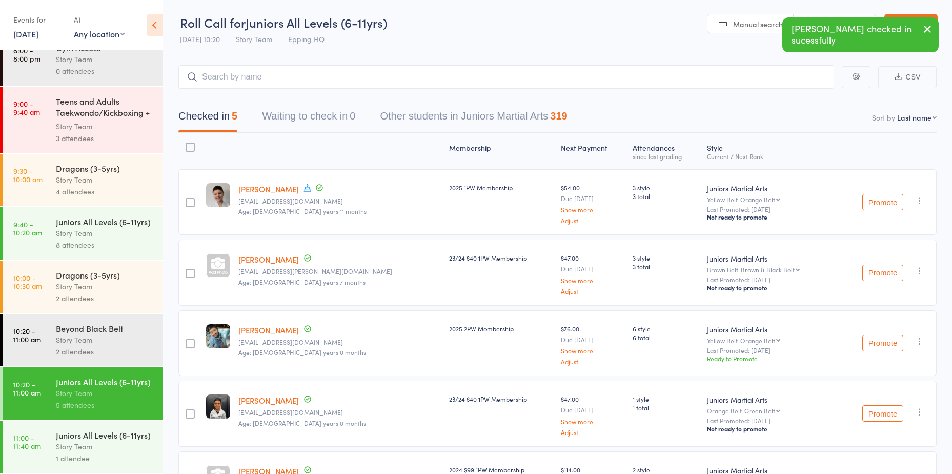
scroll to position [51, 0]
click at [74, 429] on div "Juniors All Levels (6-11yrs)" at bounding box center [105, 434] width 98 height 11
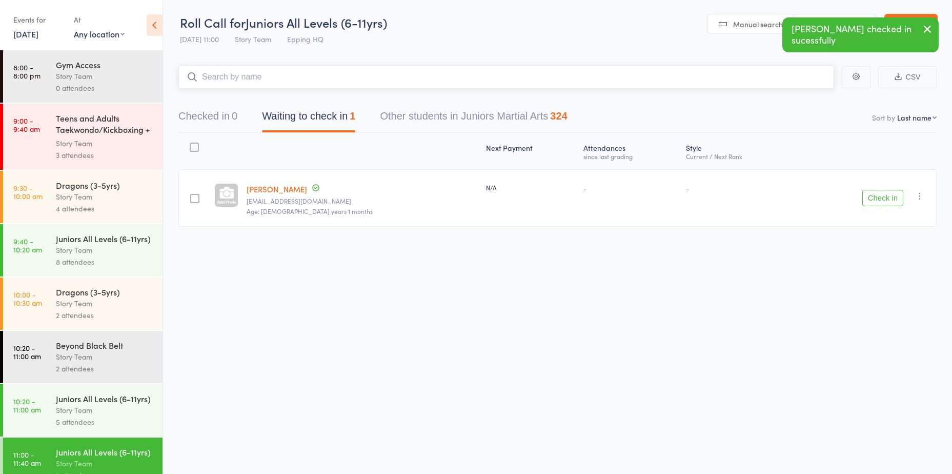
scroll to position [51, 0]
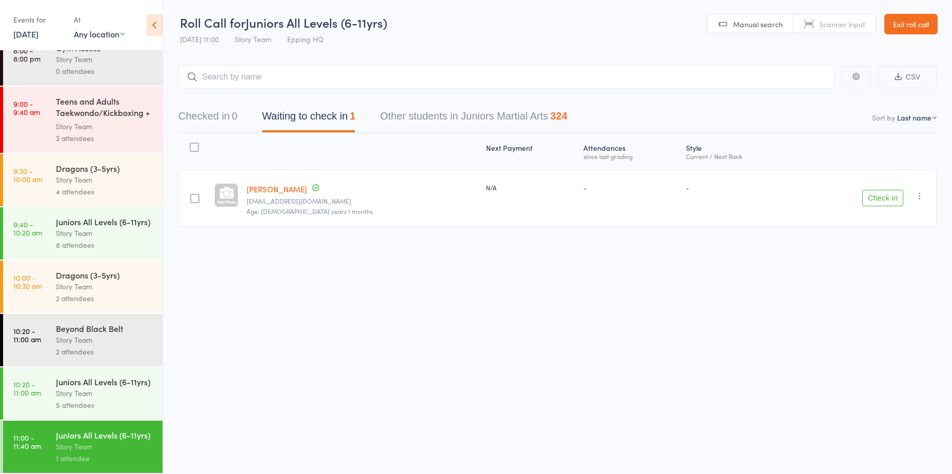
click at [882, 197] on button "Check in" at bounding box center [882, 198] width 41 height 16
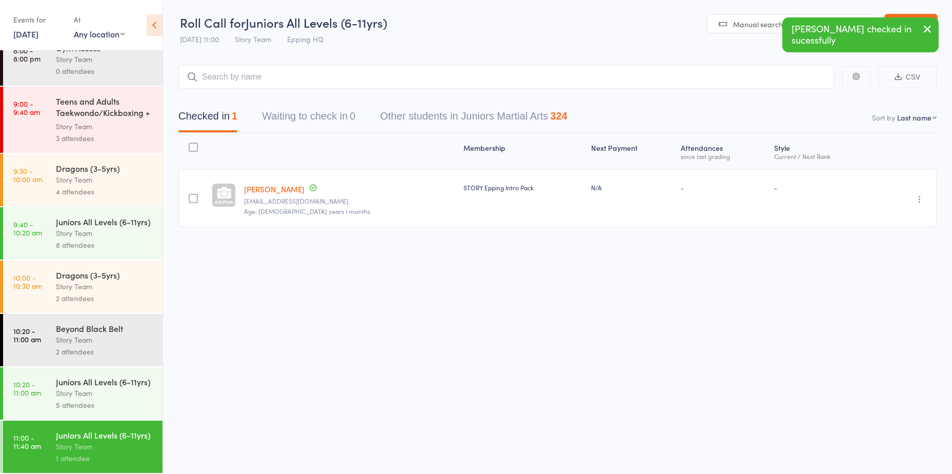
click at [90, 376] on div "Juniors All Levels (6-11yrs)" at bounding box center [105, 381] width 98 height 11
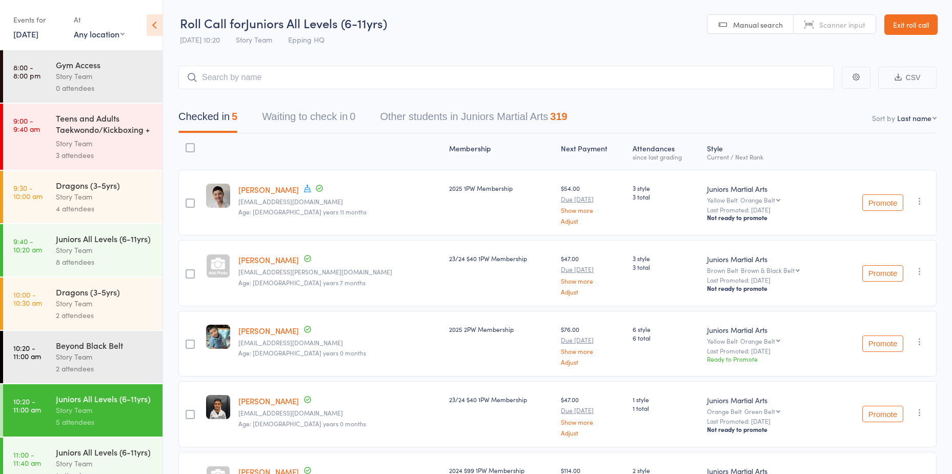
click at [271, 80] on input "search" at bounding box center [506, 78] width 656 height 24
type input "a"
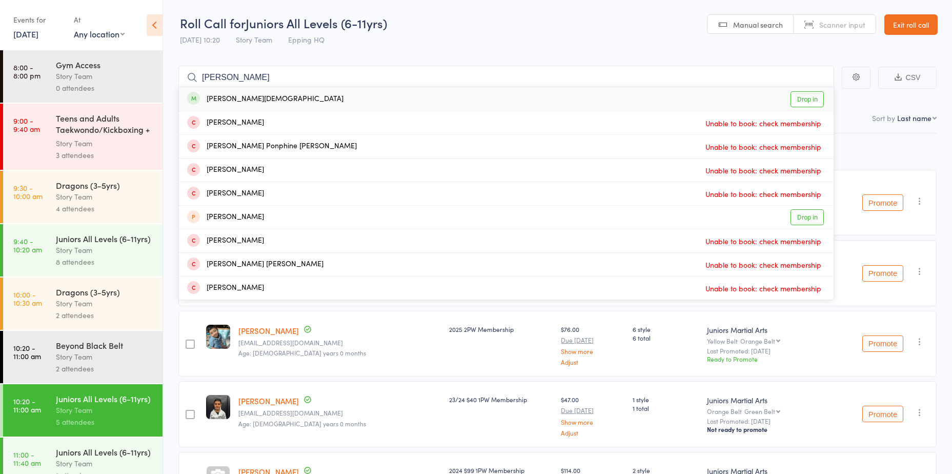
type input "[PERSON_NAME]"
click at [815, 106] on link "Drop in" at bounding box center [807, 99] width 33 height 16
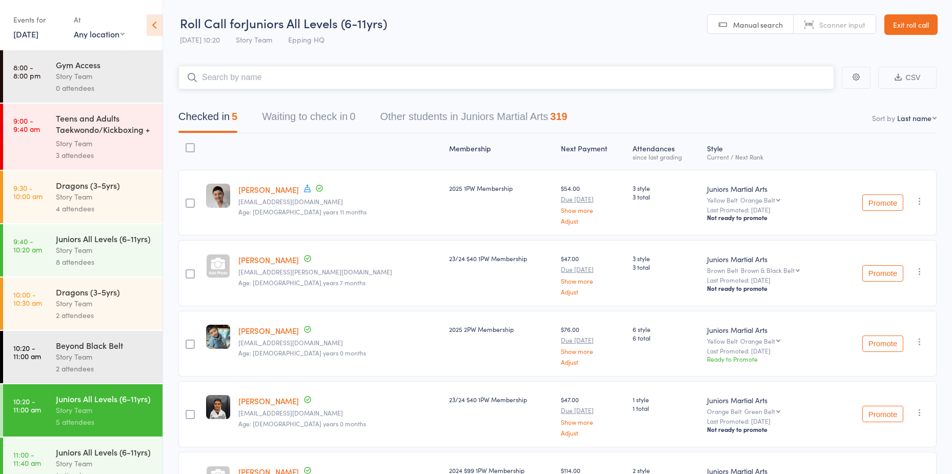
click at [791, 79] on input "search" at bounding box center [506, 78] width 656 height 24
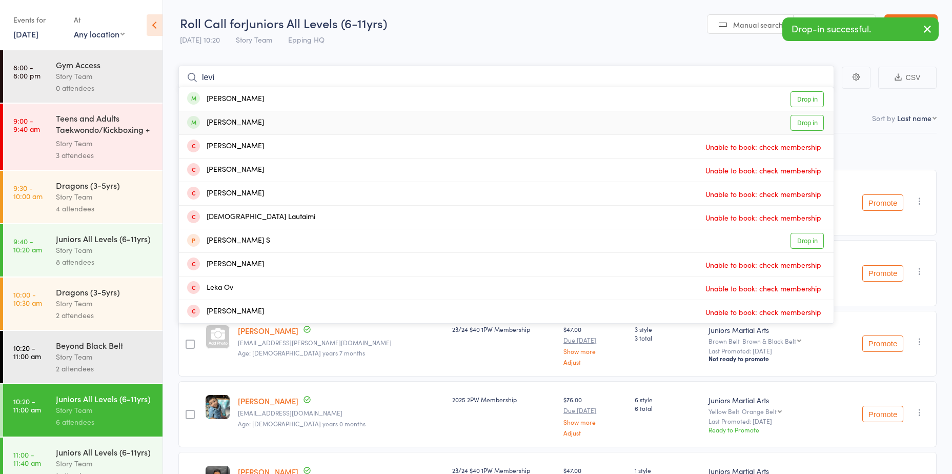
type input "levi"
click at [805, 125] on link "Drop in" at bounding box center [807, 123] width 33 height 16
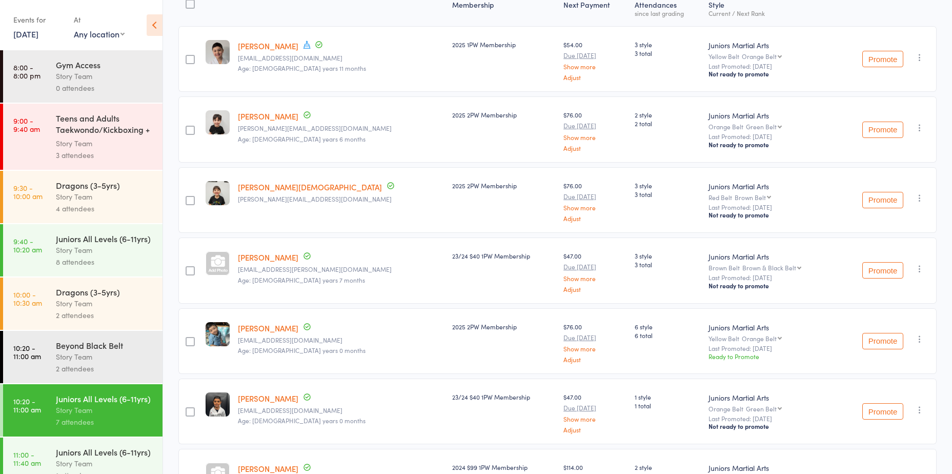
scroll to position [227, 0]
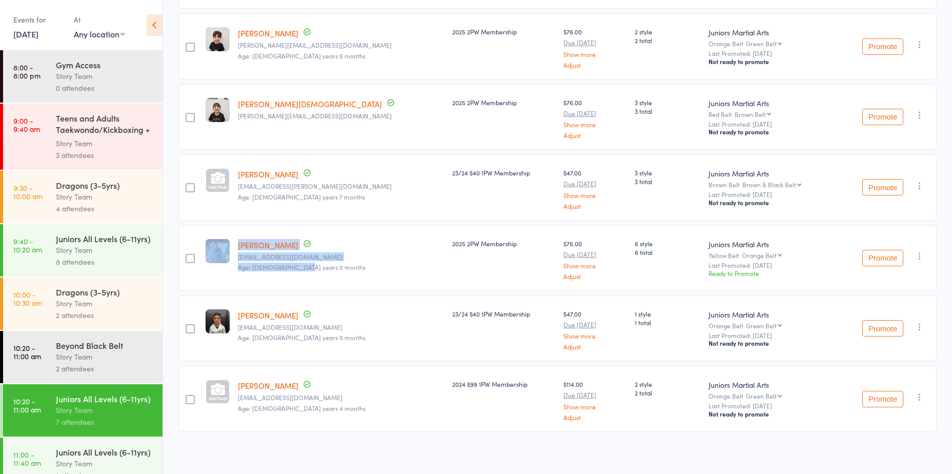
drag, startPoint x: 246, startPoint y: 240, endPoint x: 228, endPoint y: 233, distance: 19.5
click at [228, 233] on member-row "edit [PERSON_NAME] Up to date [EMAIL_ADDRESS][DOMAIN_NAME] Age: [DEMOGRAPHIC_DA…" at bounding box center [557, 258] width 758 height 66
drag, startPoint x: 228, startPoint y: 233, endPoint x: 346, endPoint y: 275, distance: 125.2
click at [346, 275] on div "[PERSON_NAME] [EMAIL_ADDRESS][DOMAIN_NAME] Age: [DEMOGRAPHIC_DATA] years 0 mont…" at bounding box center [341, 258] width 214 height 66
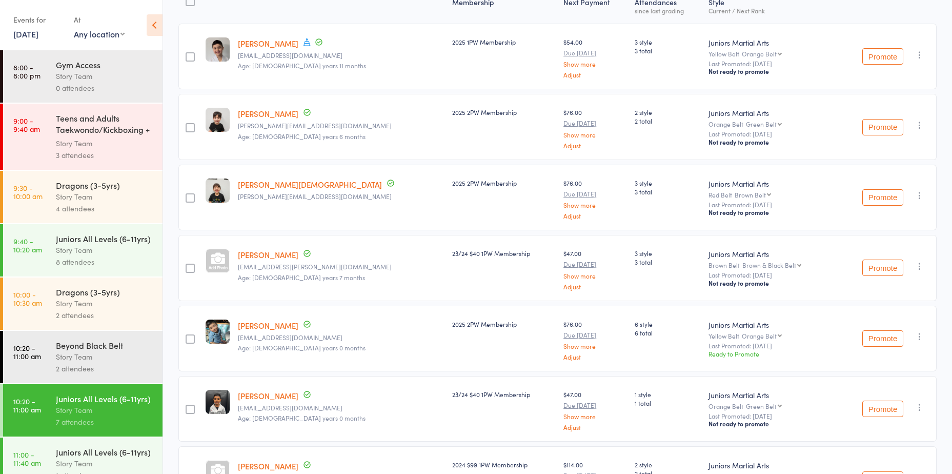
scroll to position [22, 0]
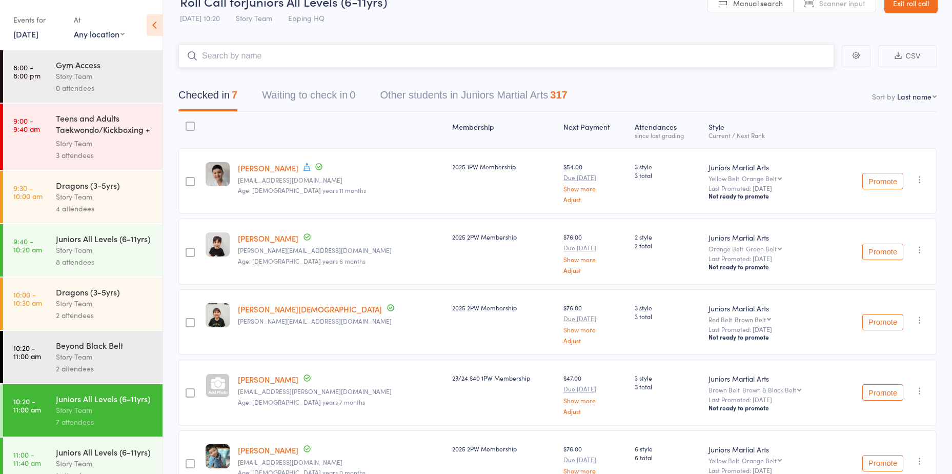
click at [280, 56] on input "search" at bounding box center [506, 56] width 656 height 24
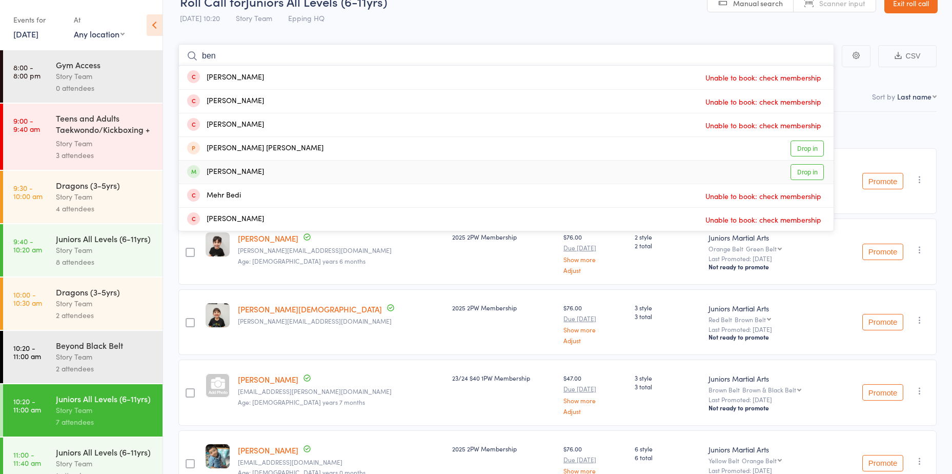
type input "ben"
click at [812, 173] on link "Drop in" at bounding box center [807, 172] width 33 height 16
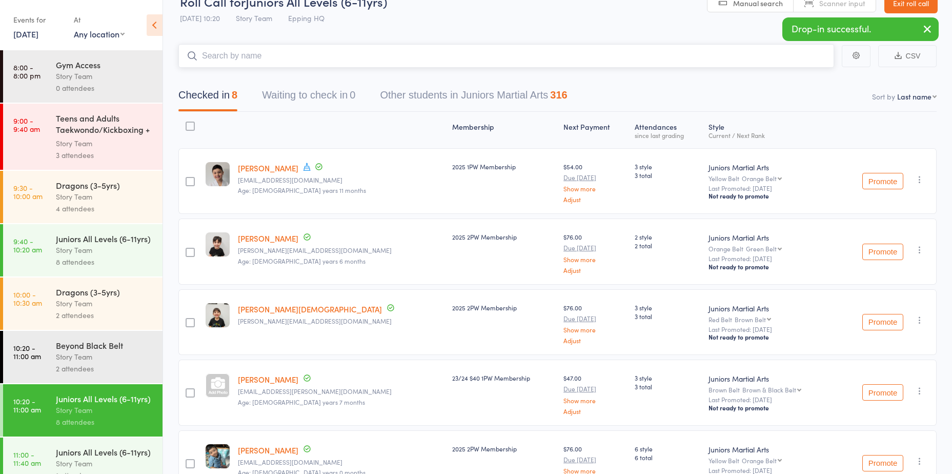
click at [302, 56] on input "search" at bounding box center [506, 56] width 656 height 24
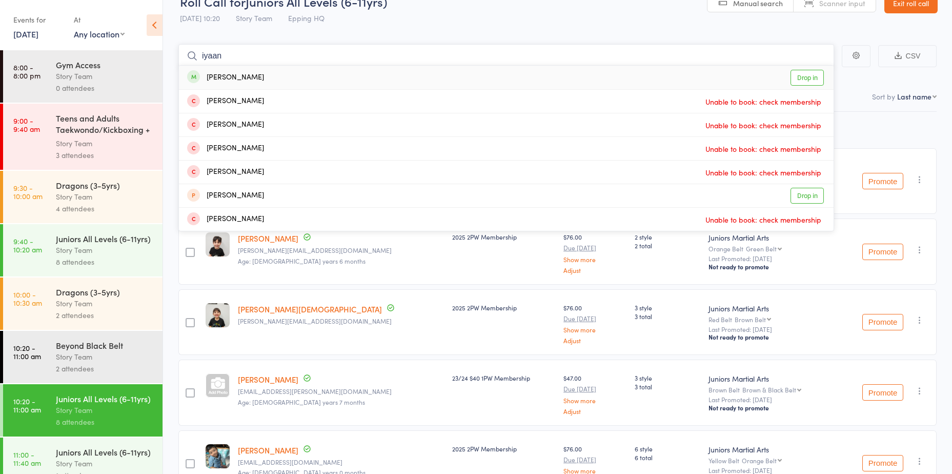
type input "iyaan"
click at [798, 78] on link "Drop in" at bounding box center [807, 78] width 33 height 16
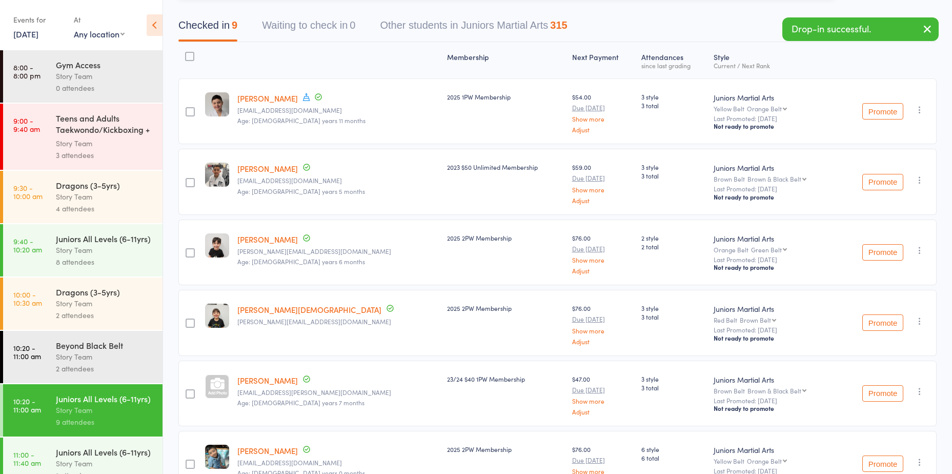
scroll to position [59, 0]
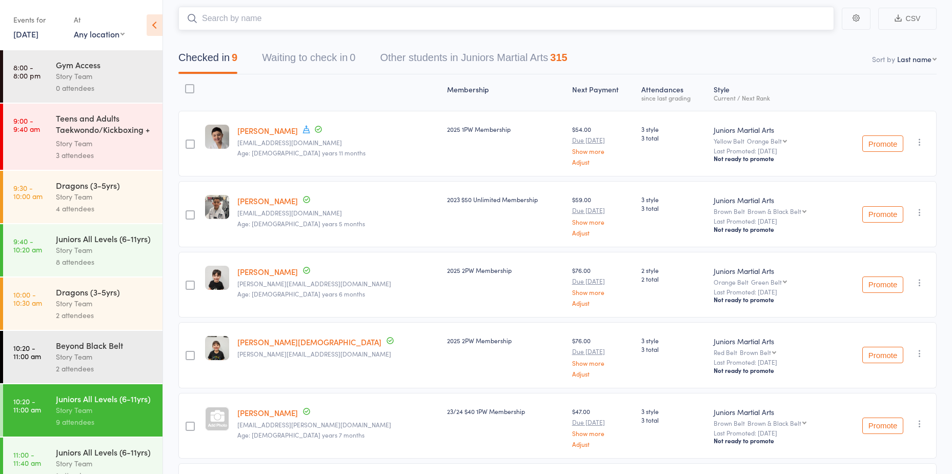
click at [272, 16] on input "search" at bounding box center [506, 19] width 656 height 24
drag, startPoint x: 282, startPoint y: 28, endPoint x: 143, endPoint y: 32, distance: 139.0
click at [141, 34] on div "Roll Call for Juniors All Levels (6-11yrs) [DATE] 10:20 Story Team Epping HQ Ma…" at bounding box center [476, 178] width 952 height 474
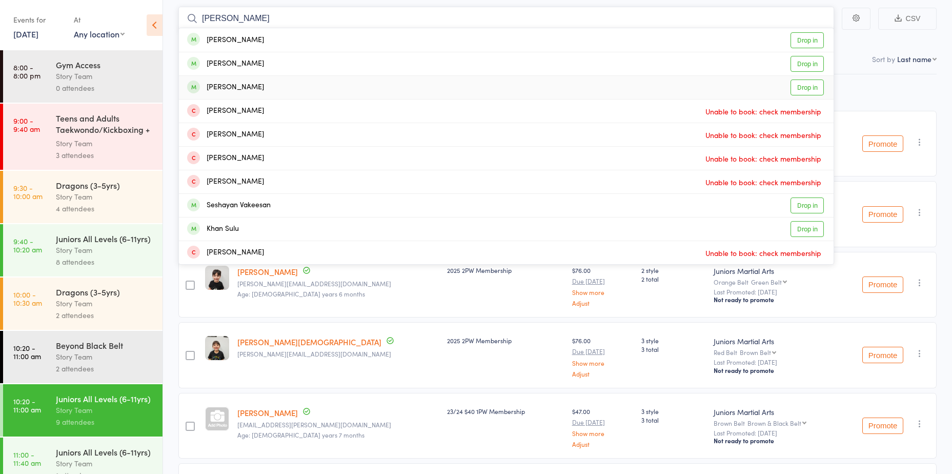
type input "[PERSON_NAME]"
click at [799, 90] on link "Drop in" at bounding box center [807, 87] width 33 height 16
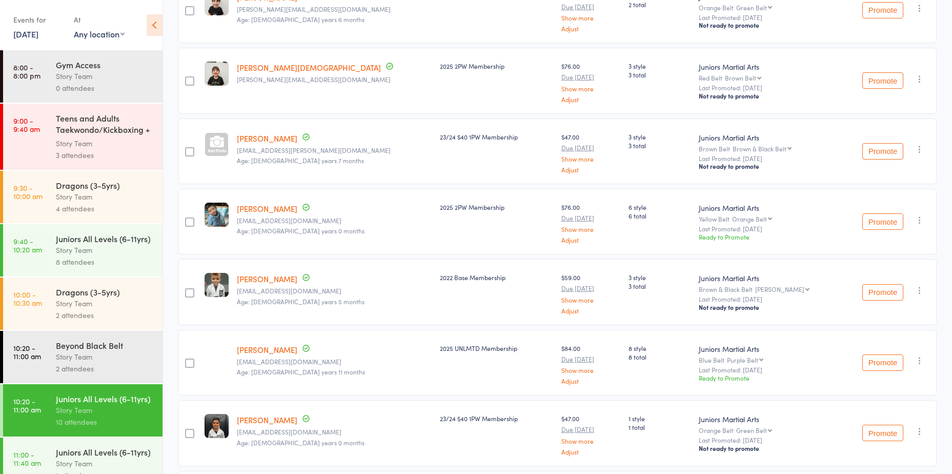
scroll to position [436, 0]
